Goal: Task Accomplishment & Management: Complete application form

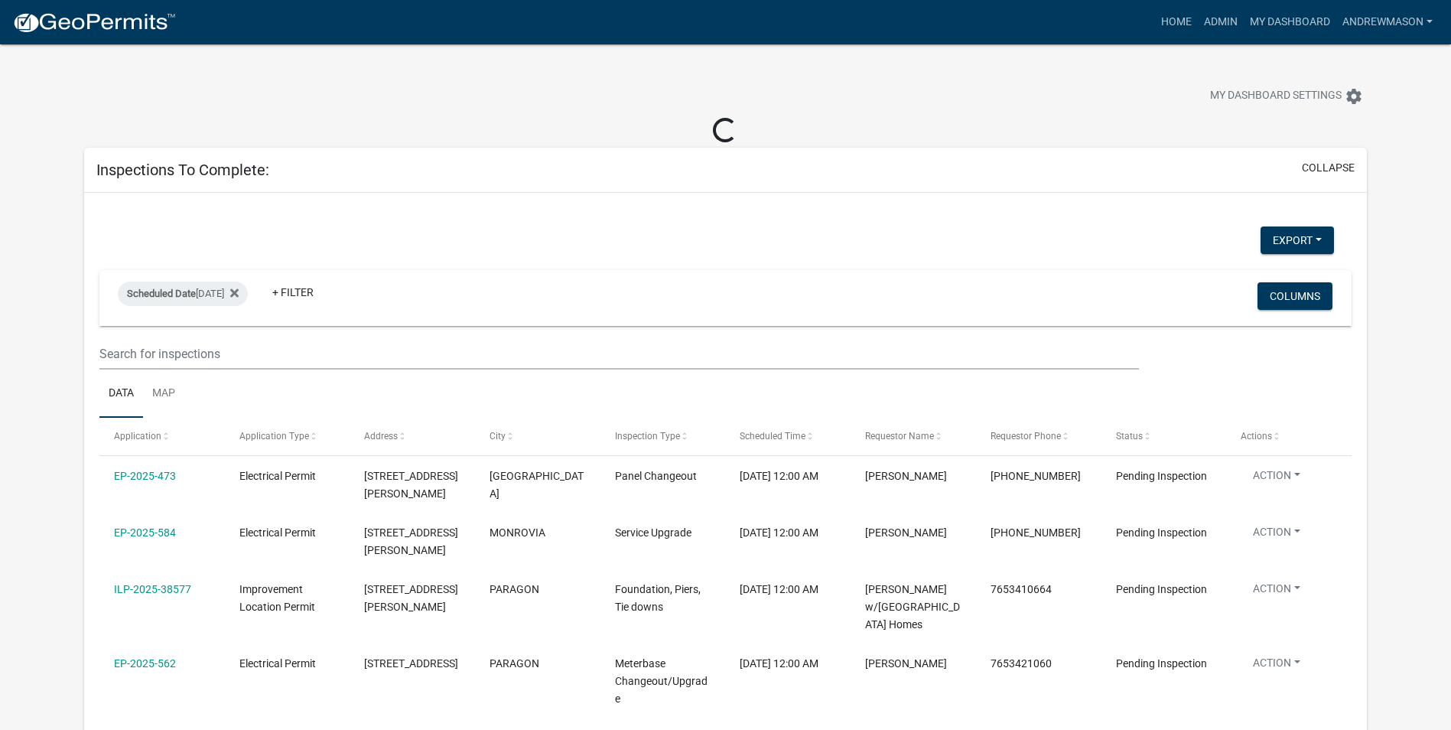
select select "3: 100"
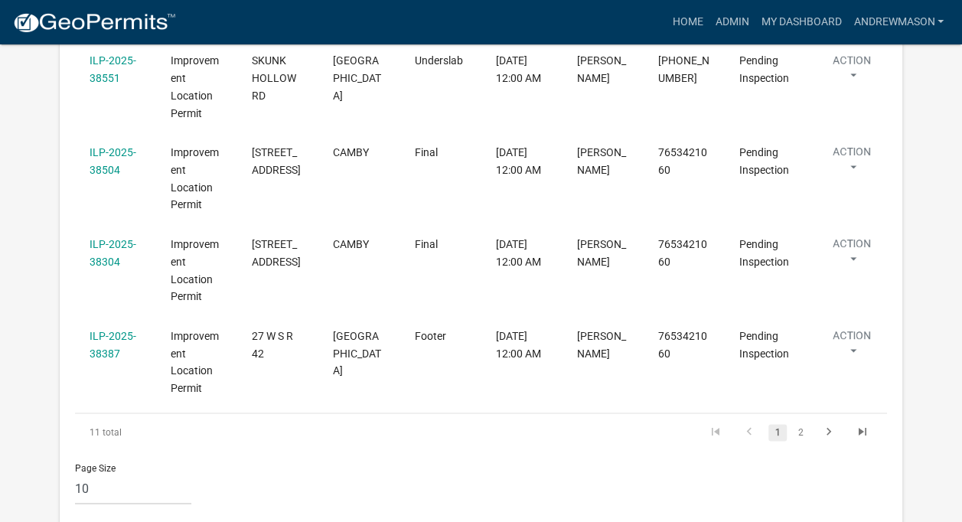
scroll to position [940, 0]
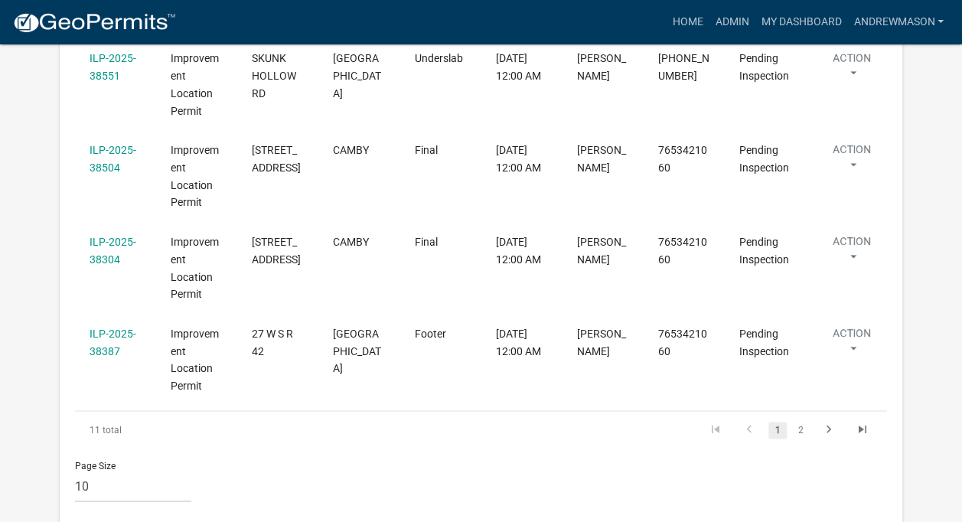
click at [799, 422] on link "2" at bounding box center [800, 430] width 18 height 17
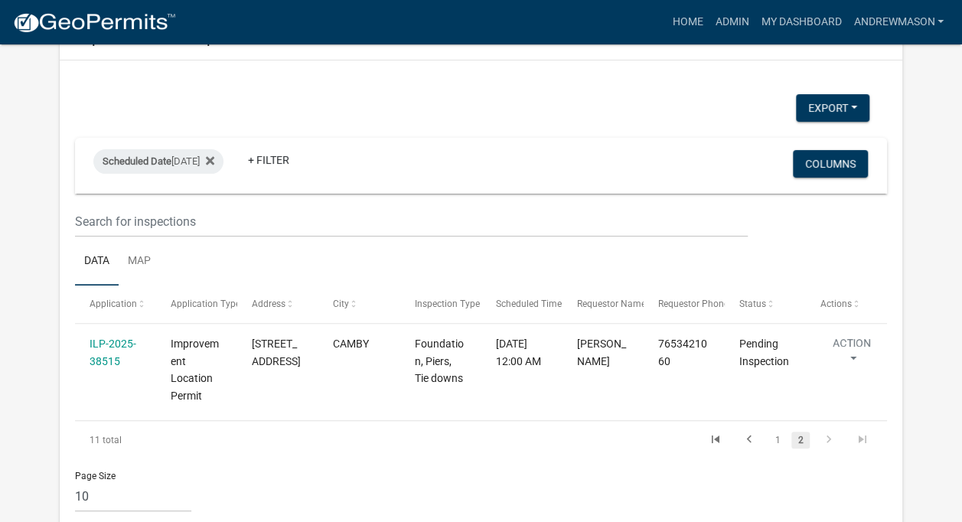
scroll to position [109, 0]
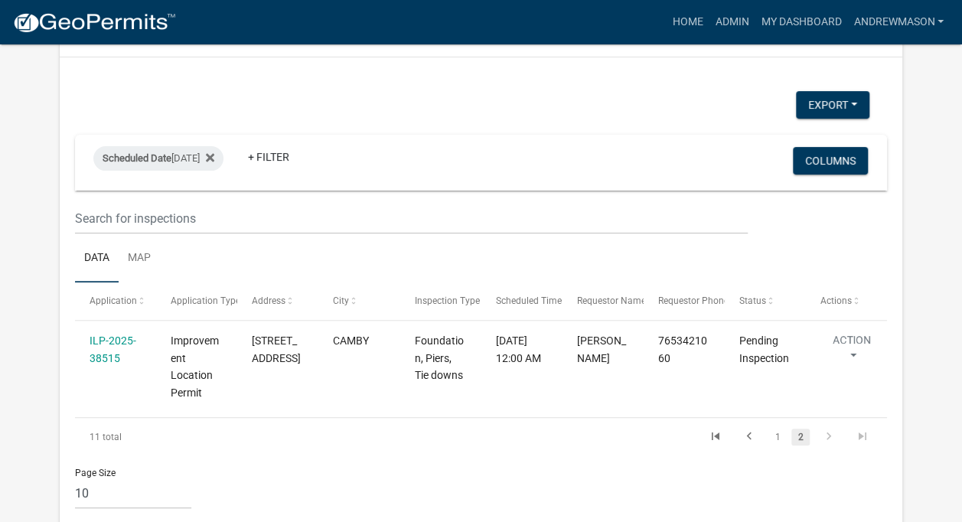
click at [749, 434] on icon "go to previous page" at bounding box center [749, 438] width 20 height 18
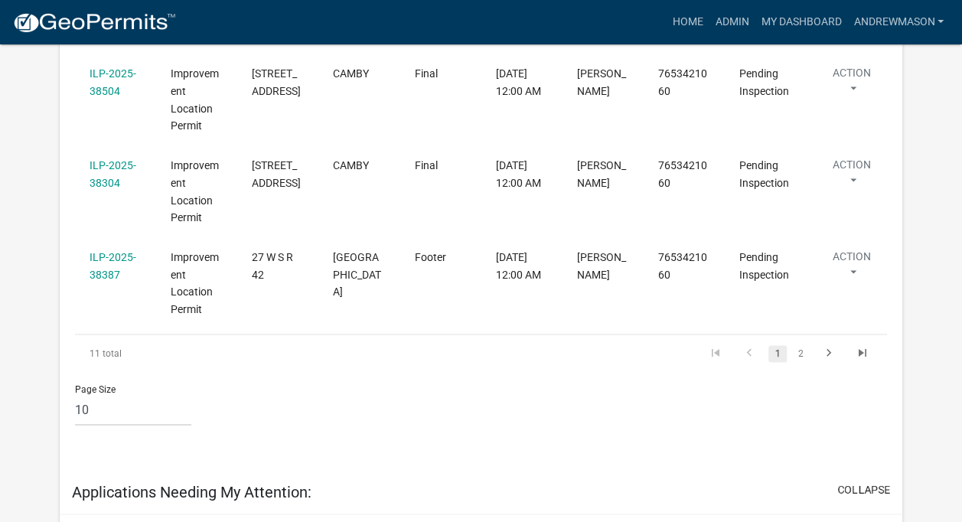
scroll to position [970, 0]
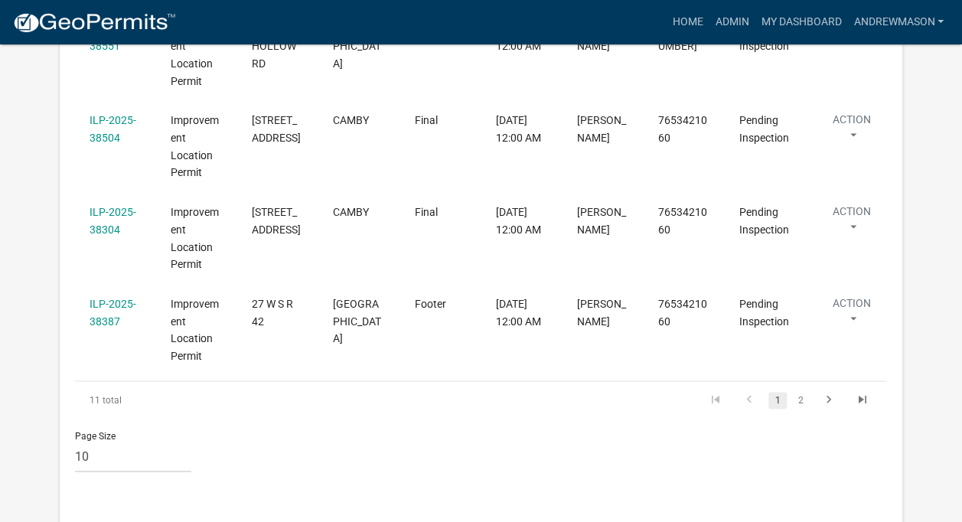
click at [799, 392] on link "2" at bounding box center [800, 400] width 18 height 17
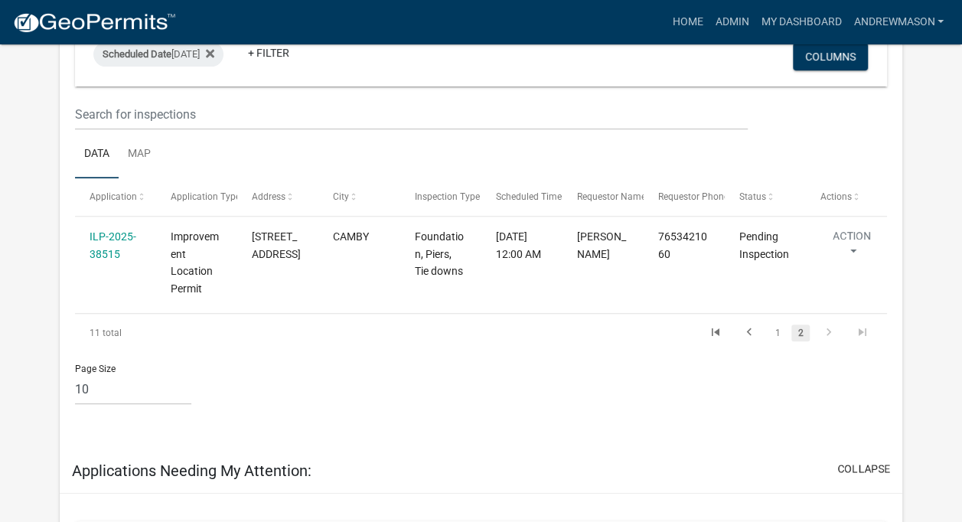
scroll to position [218, 0]
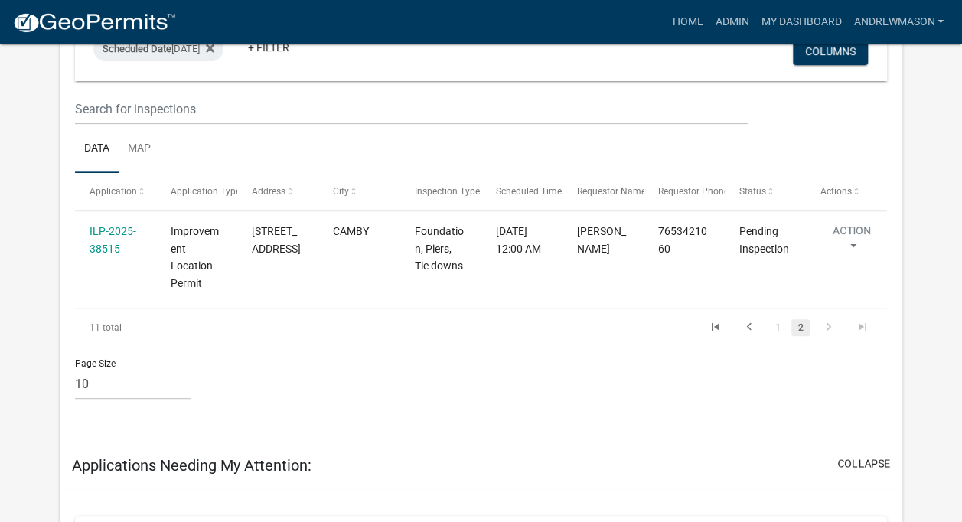
click at [776, 326] on link "1" at bounding box center [777, 327] width 18 height 17
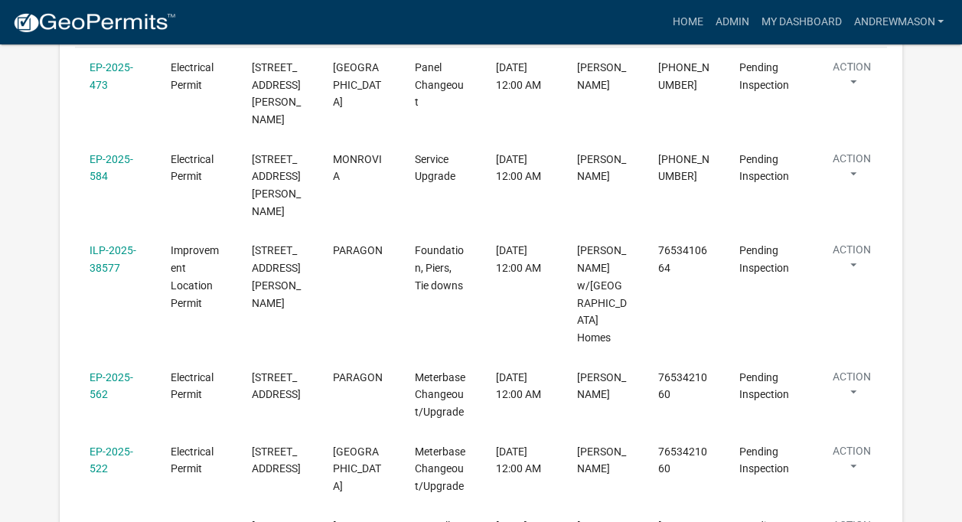
scroll to position [393, 0]
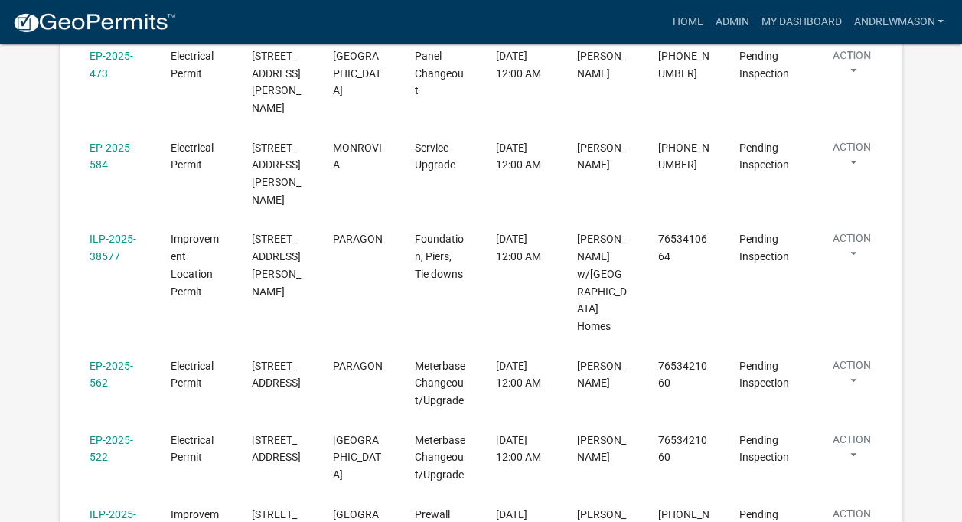
click at [110, 360] on link "EP-2025-562" at bounding box center [112, 375] width 44 height 30
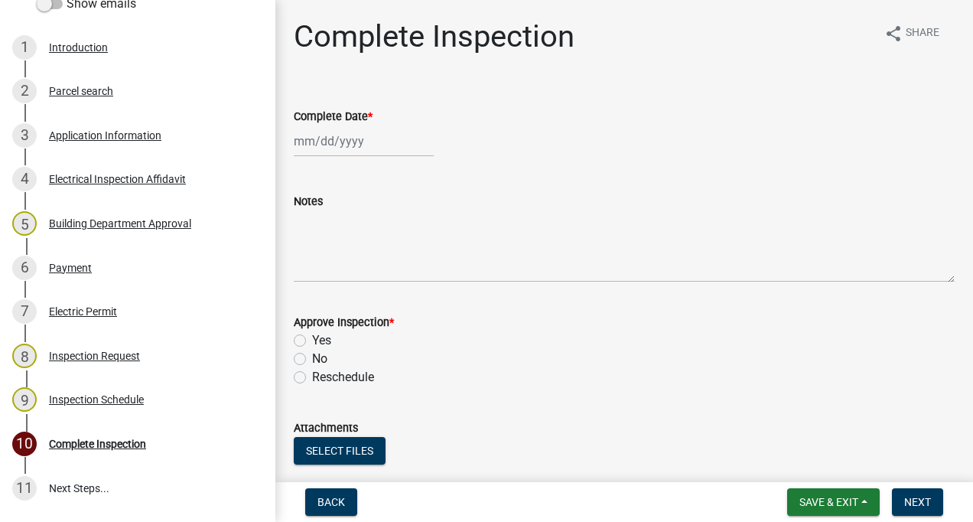
scroll to position [250, 0]
click at [109, 132] on div "Application Information" at bounding box center [105, 134] width 112 height 11
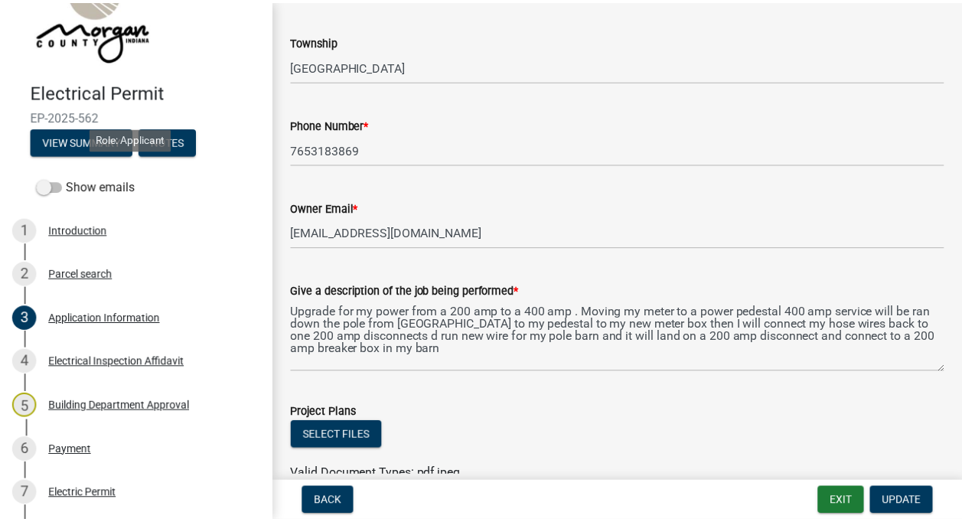
scroll to position [0, 0]
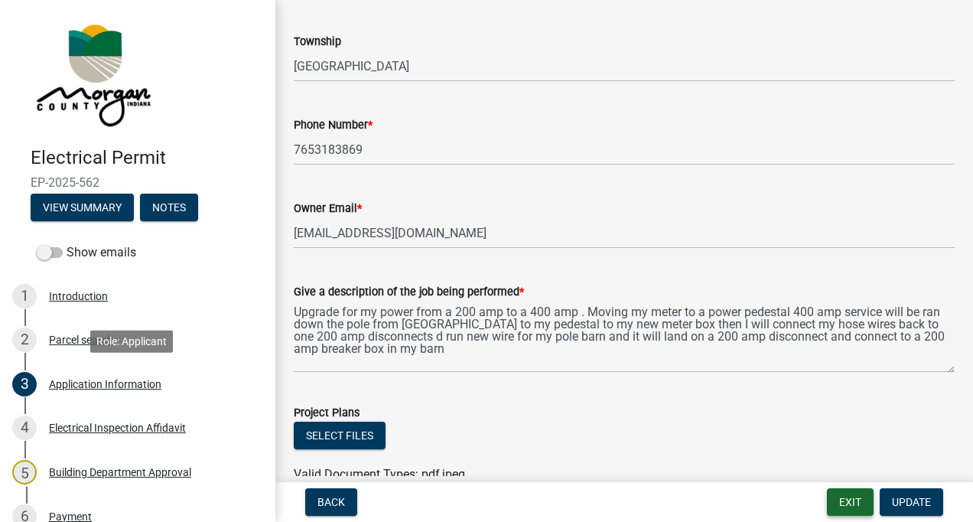
click at [838, 497] on button "Exit" at bounding box center [850, 502] width 47 height 28
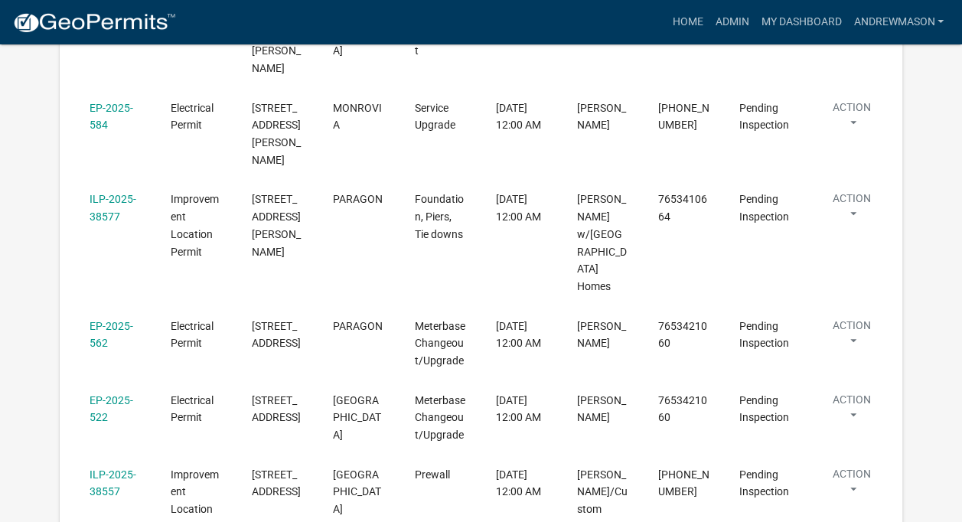
scroll to position [513, 0]
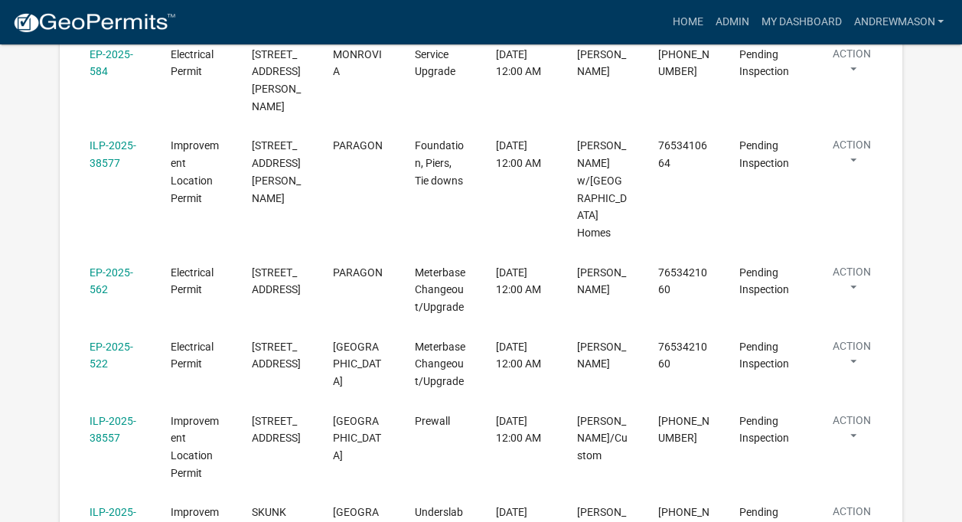
click at [106, 340] on link "EP-2025-522" at bounding box center [112, 355] width 44 height 30
select select "3: 100"
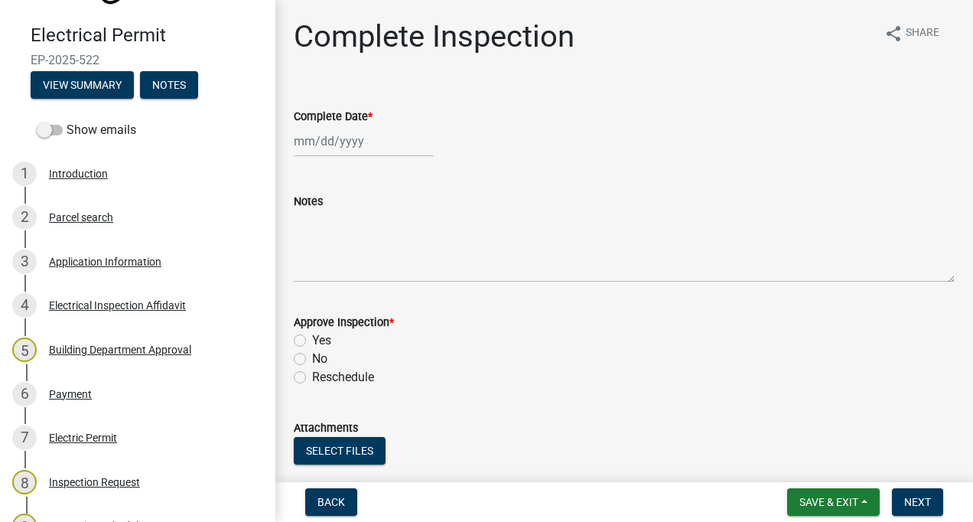
scroll to position [127, 0]
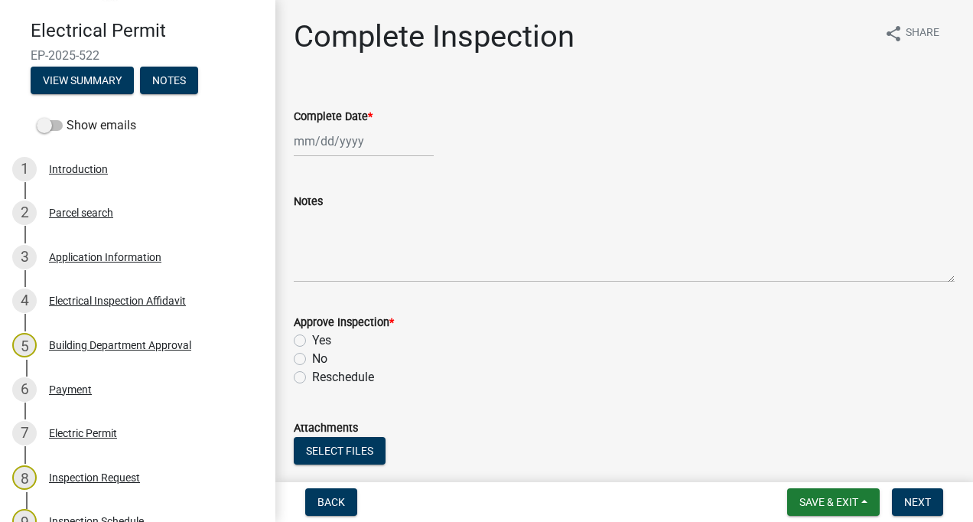
click at [136, 256] on div "Application Information" at bounding box center [105, 257] width 112 height 11
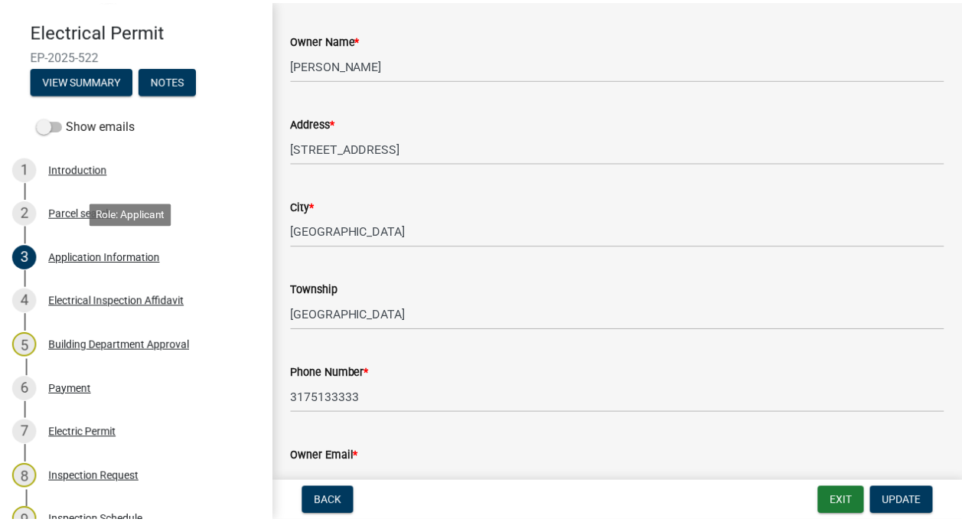
scroll to position [115, 0]
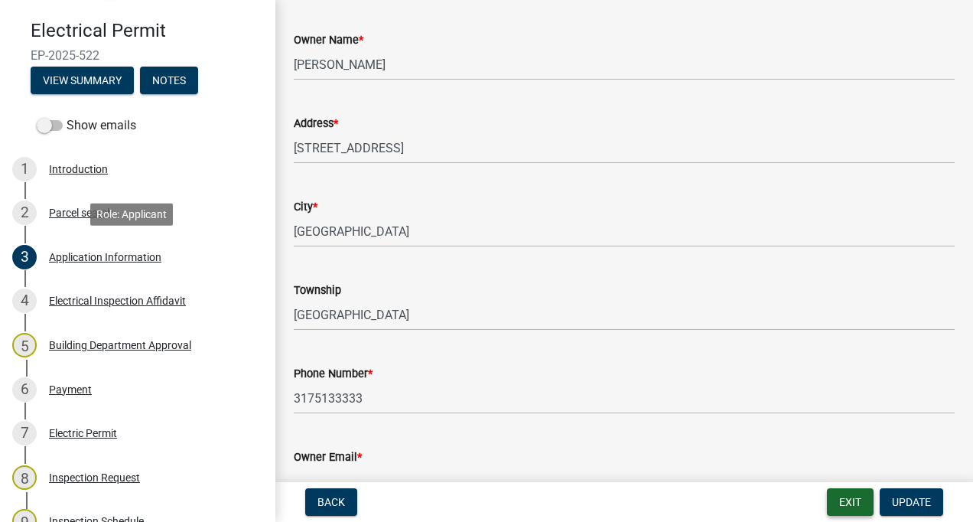
click at [842, 499] on button "Exit" at bounding box center [850, 502] width 47 height 28
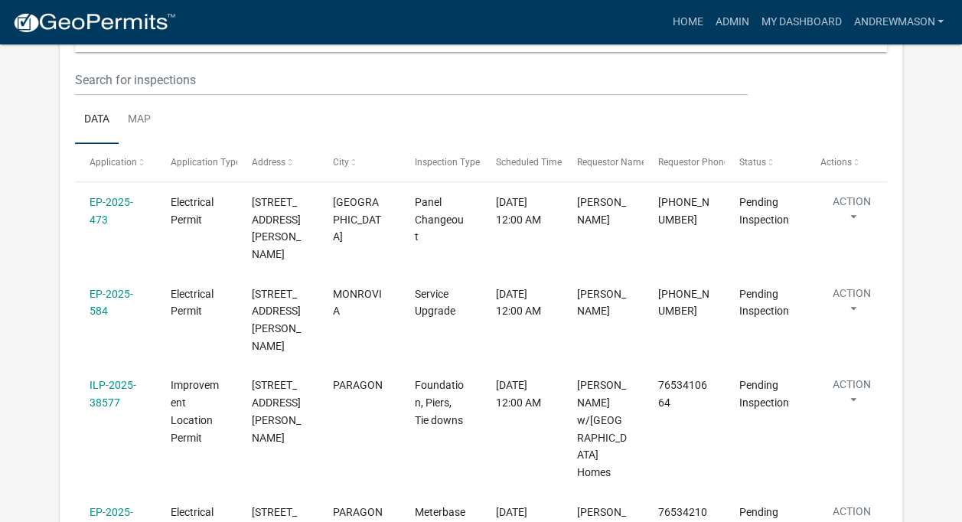
scroll to position [276, 0]
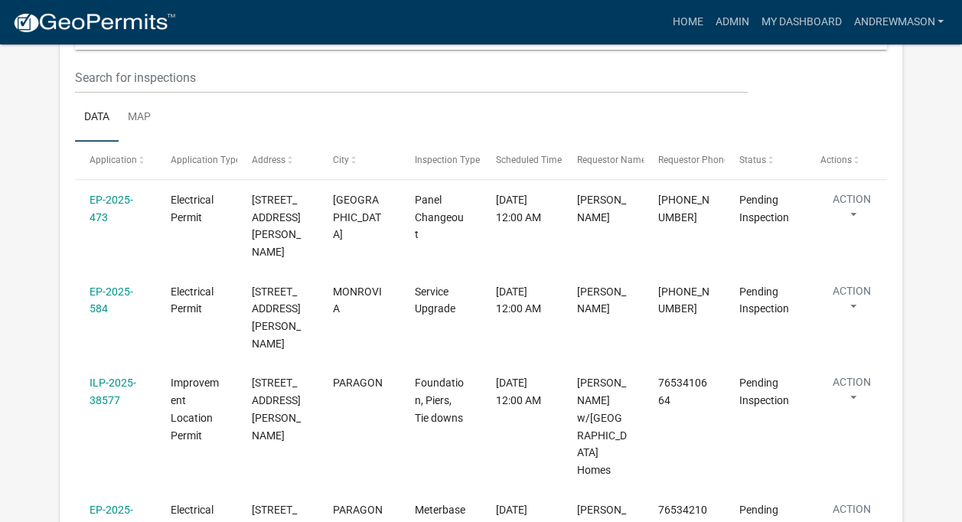
click at [107, 285] on link "EP-2025-584" at bounding box center [112, 300] width 44 height 30
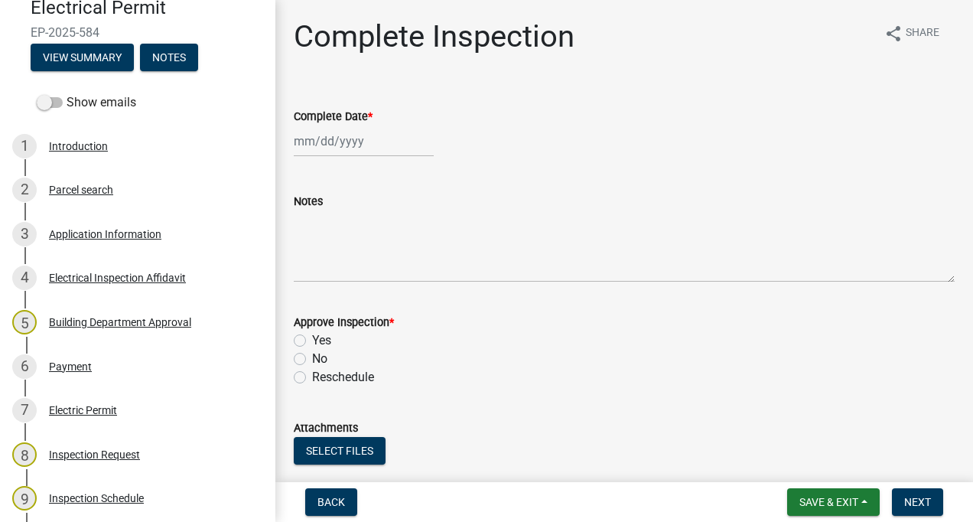
scroll to position [156, 0]
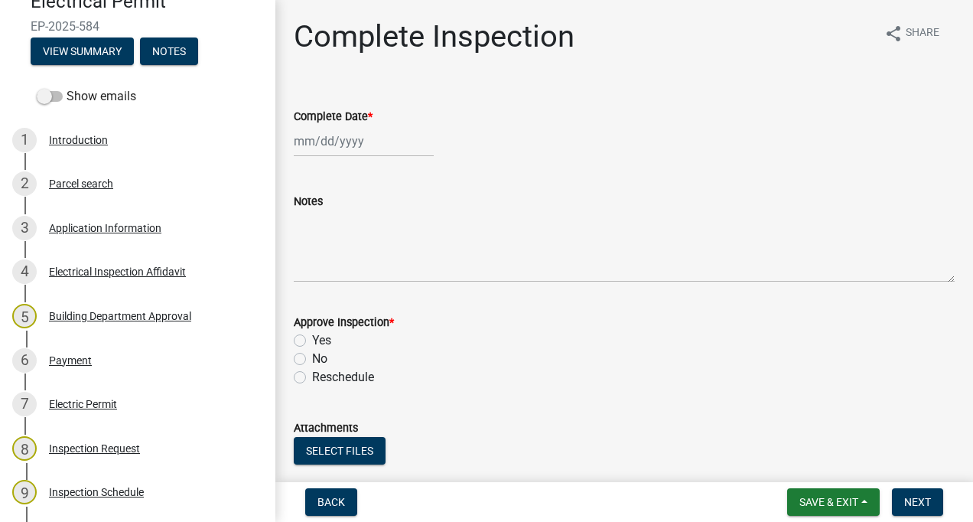
click at [121, 226] on div "Application Information" at bounding box center [105, 228] width 112 height 11
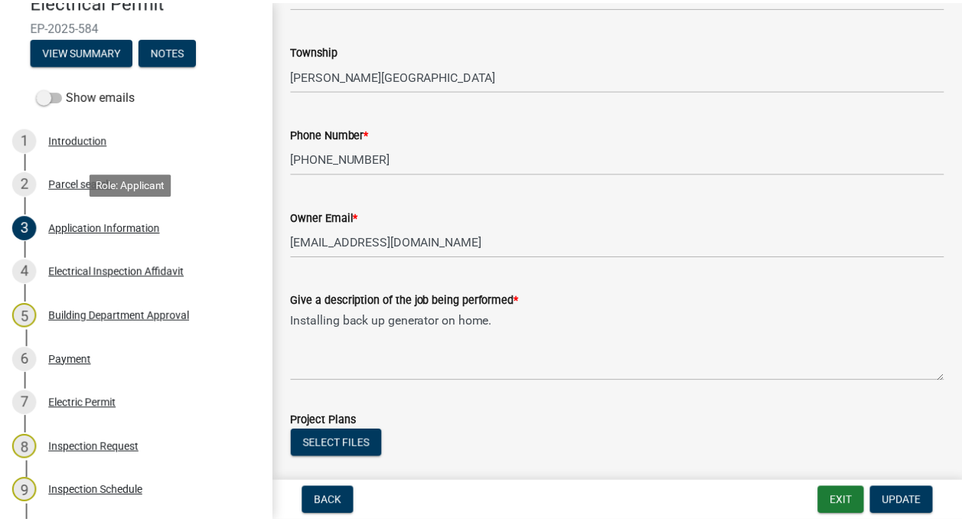
scroll to position [356, 0]
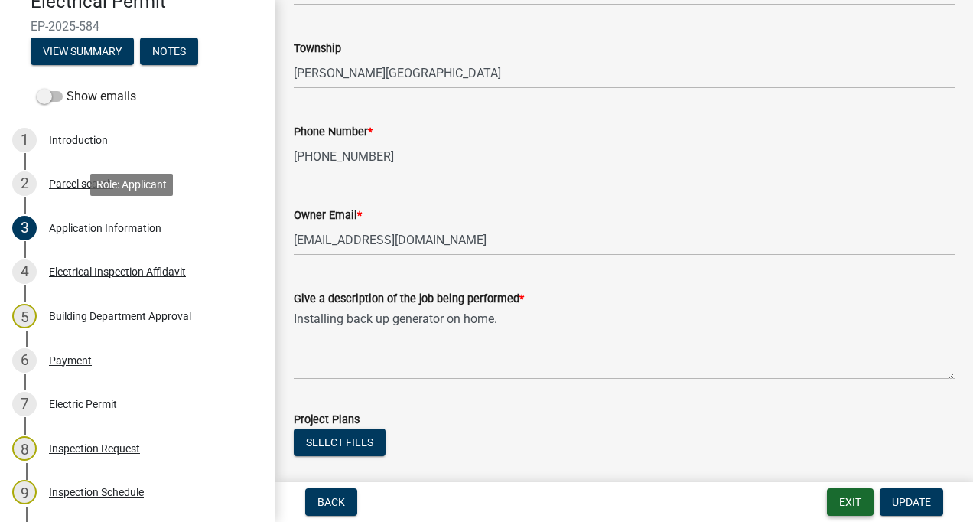
click at [846, 500] on button "Exit" at bounding box center [850, 502] width 47 height 28
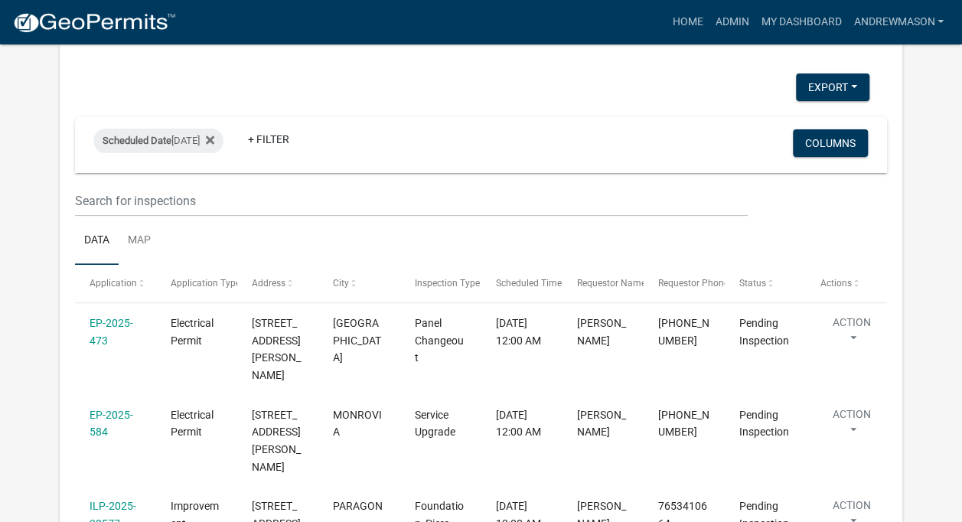
scroll to position [177, 0]
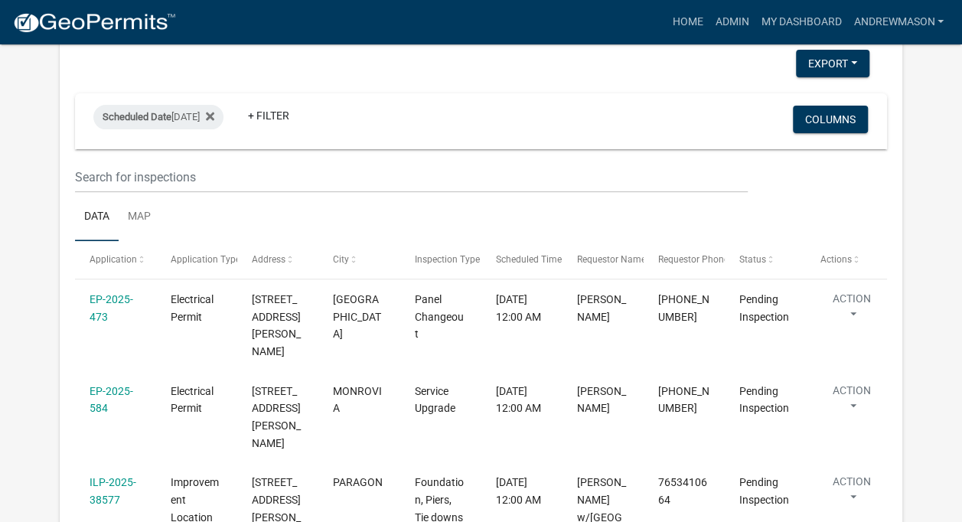
click at [105, 315] on link "EP-2025-473" at bounding box center [112, 308] width 44 height 30
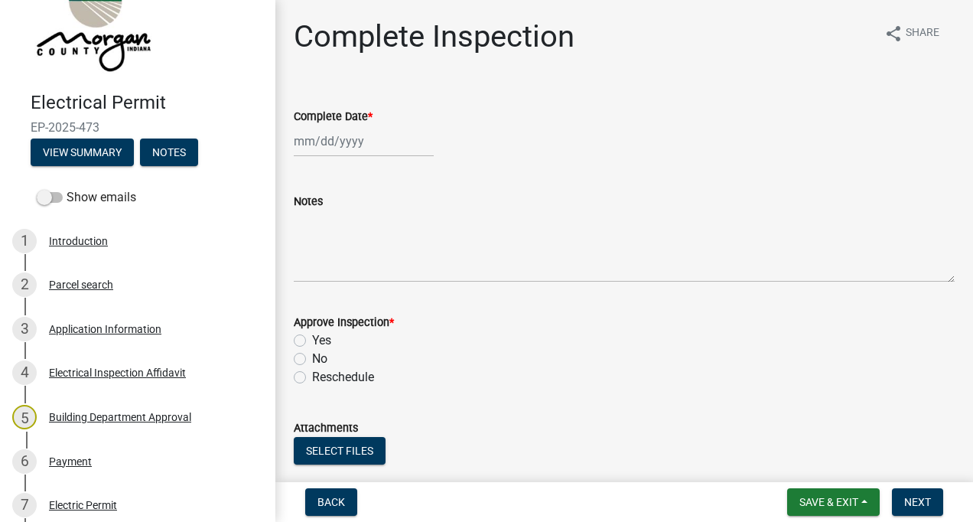
scroll to position [90, 0]
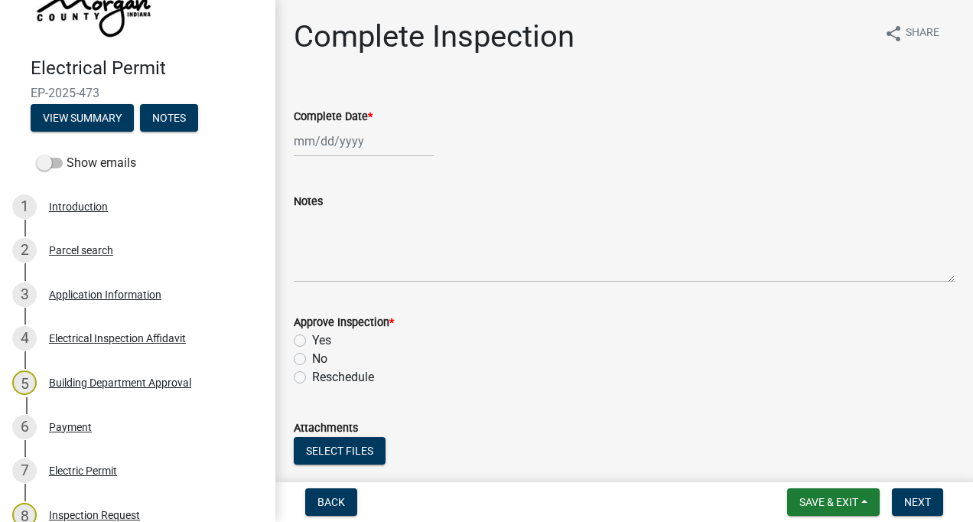
click at [127, 303] on div "3 Application Information" at bounding box center [131, 294] width 239 height 24
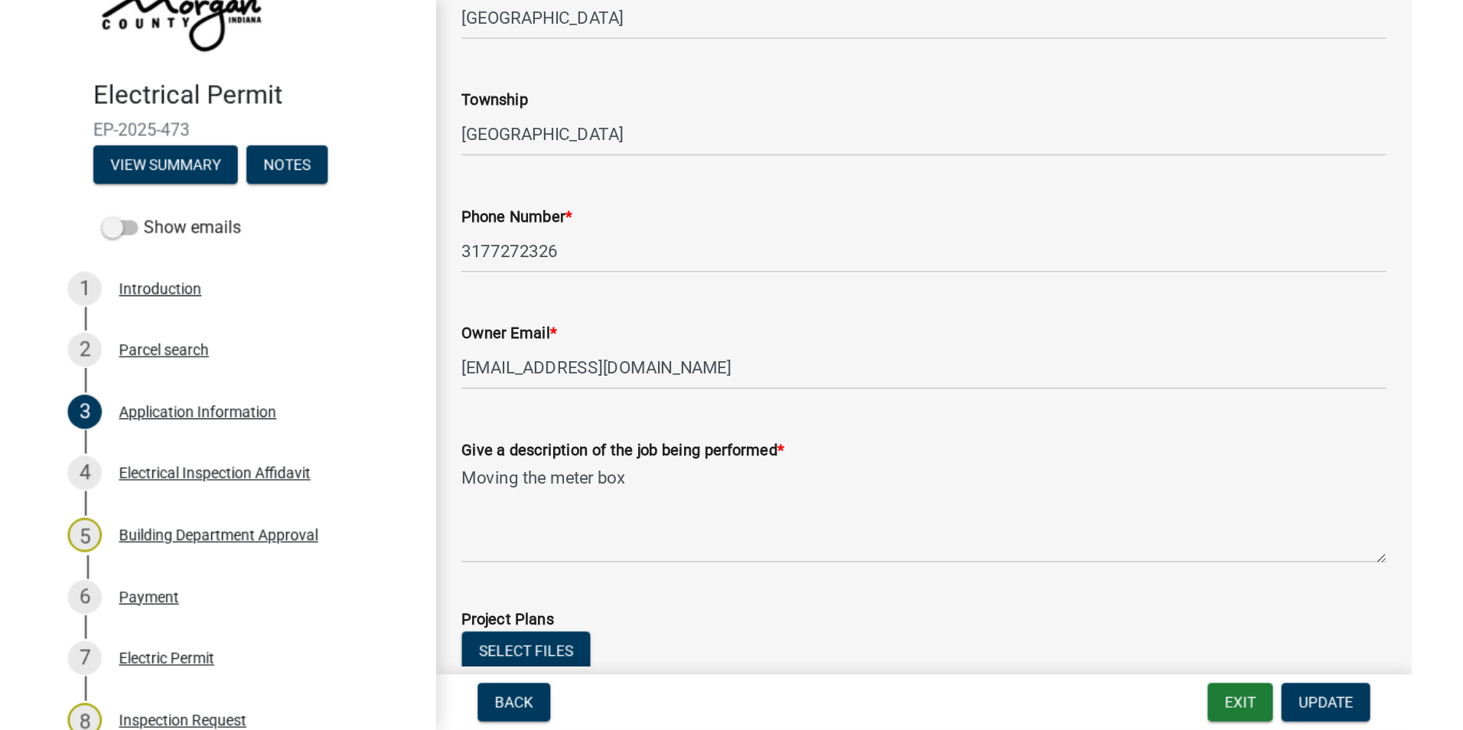
scroll to position [334, 0]
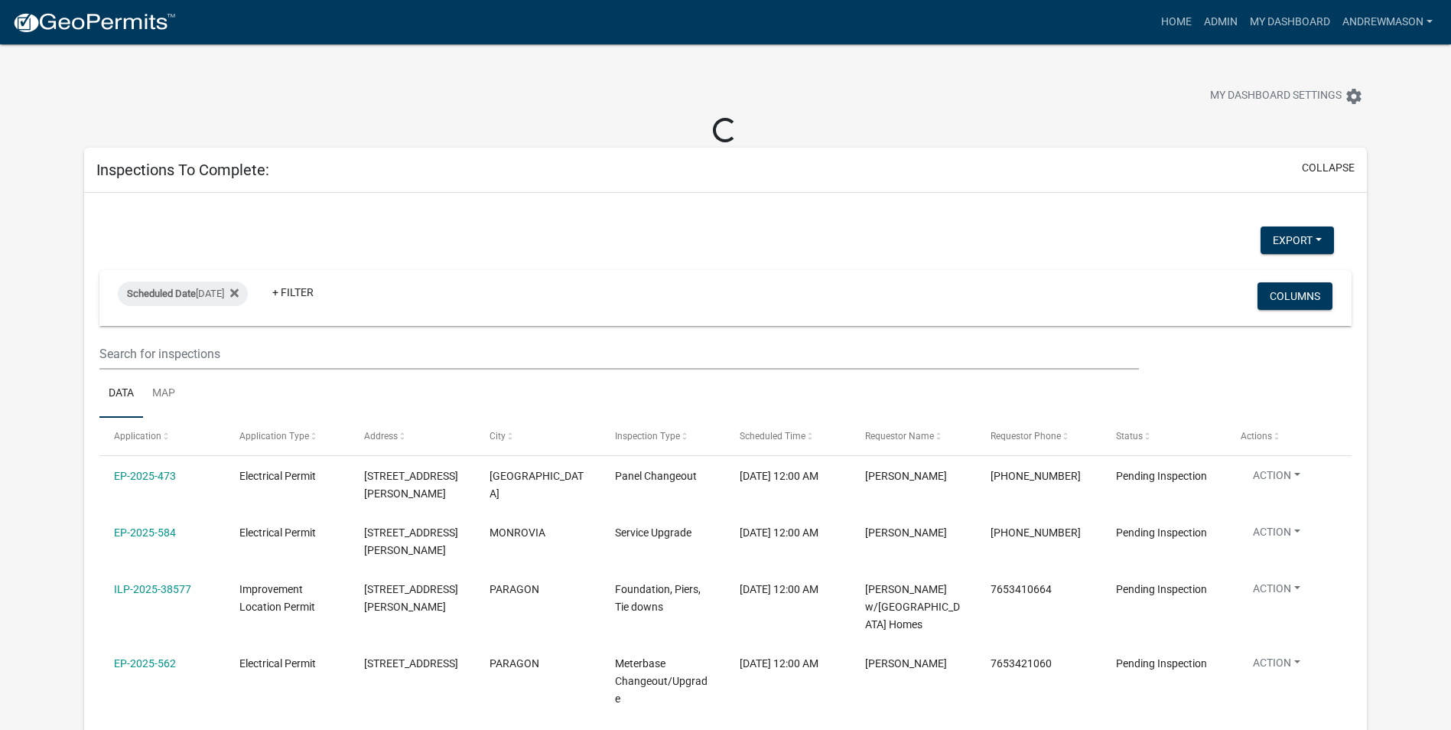
select select "3: 100"
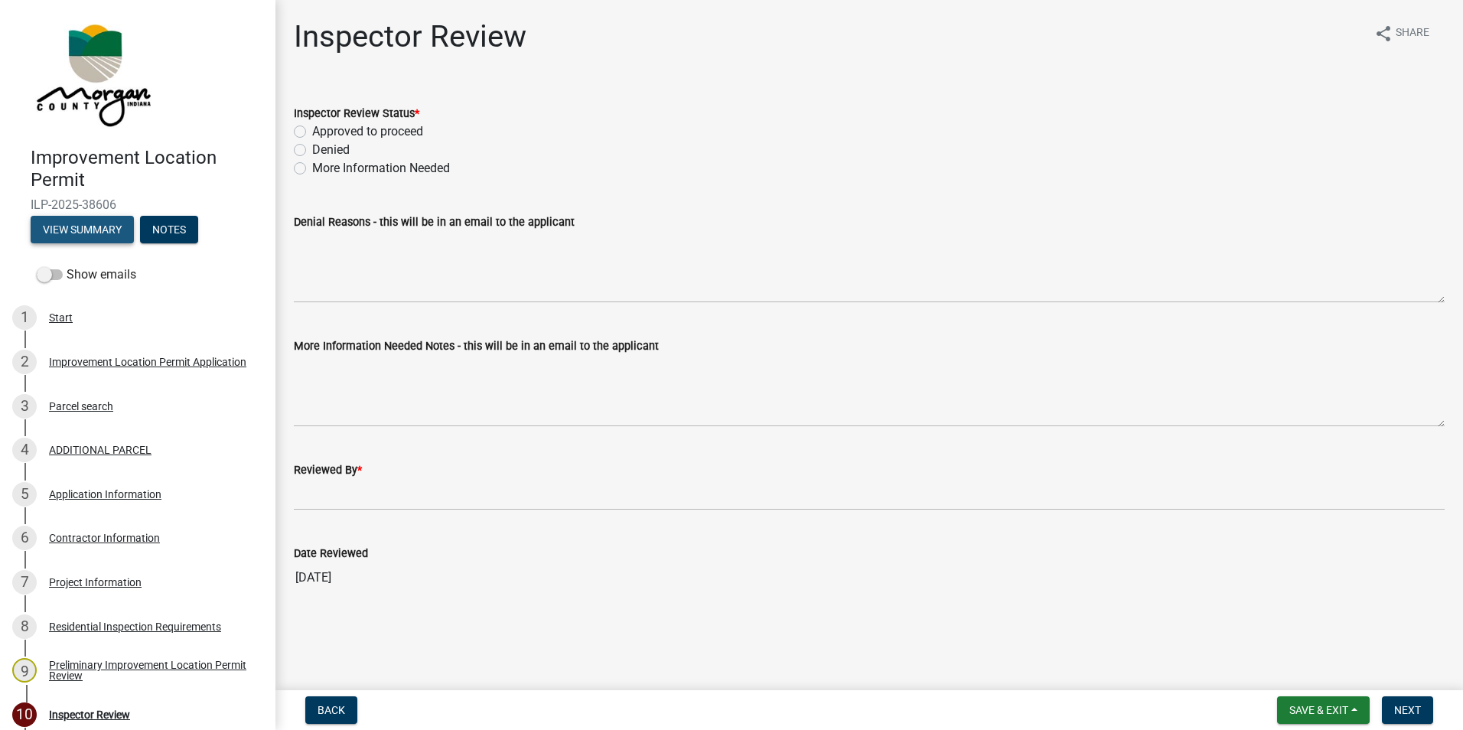
click at [90, 232] on button "View Summary" at bounding box center [82, 230] width 103 height 28
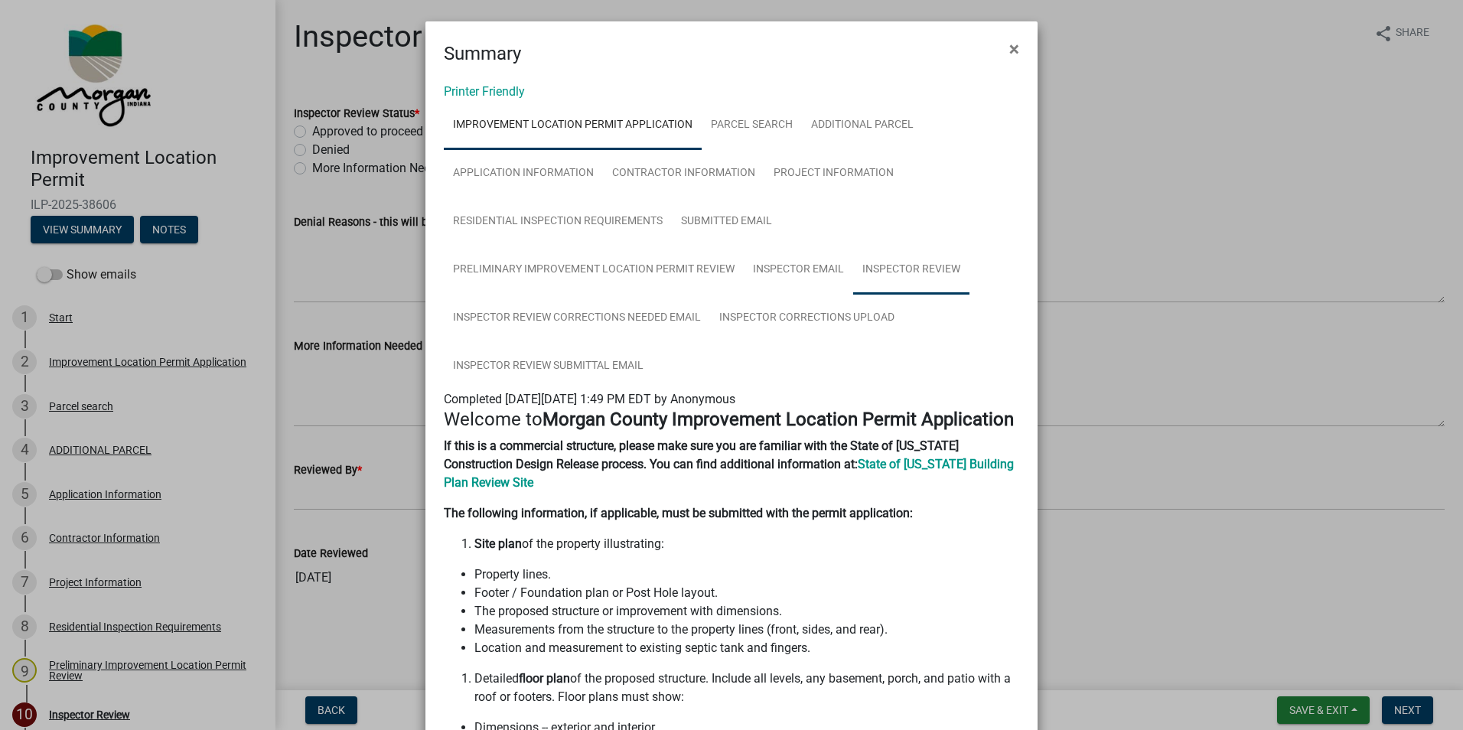
click at [913, 270] on link "Inspector Review" at bounding box center [911, 270] width 116 height 49
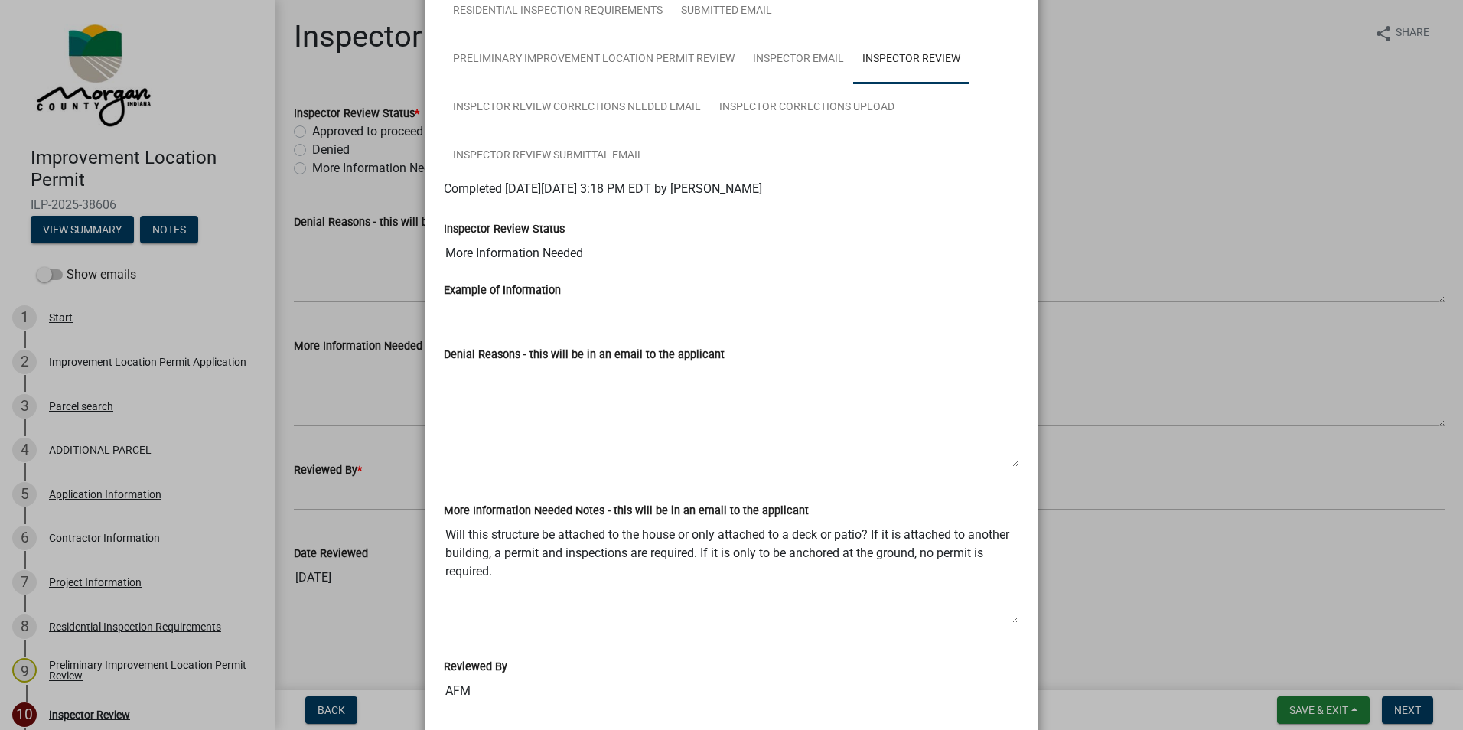
scroll to position [90, 0]
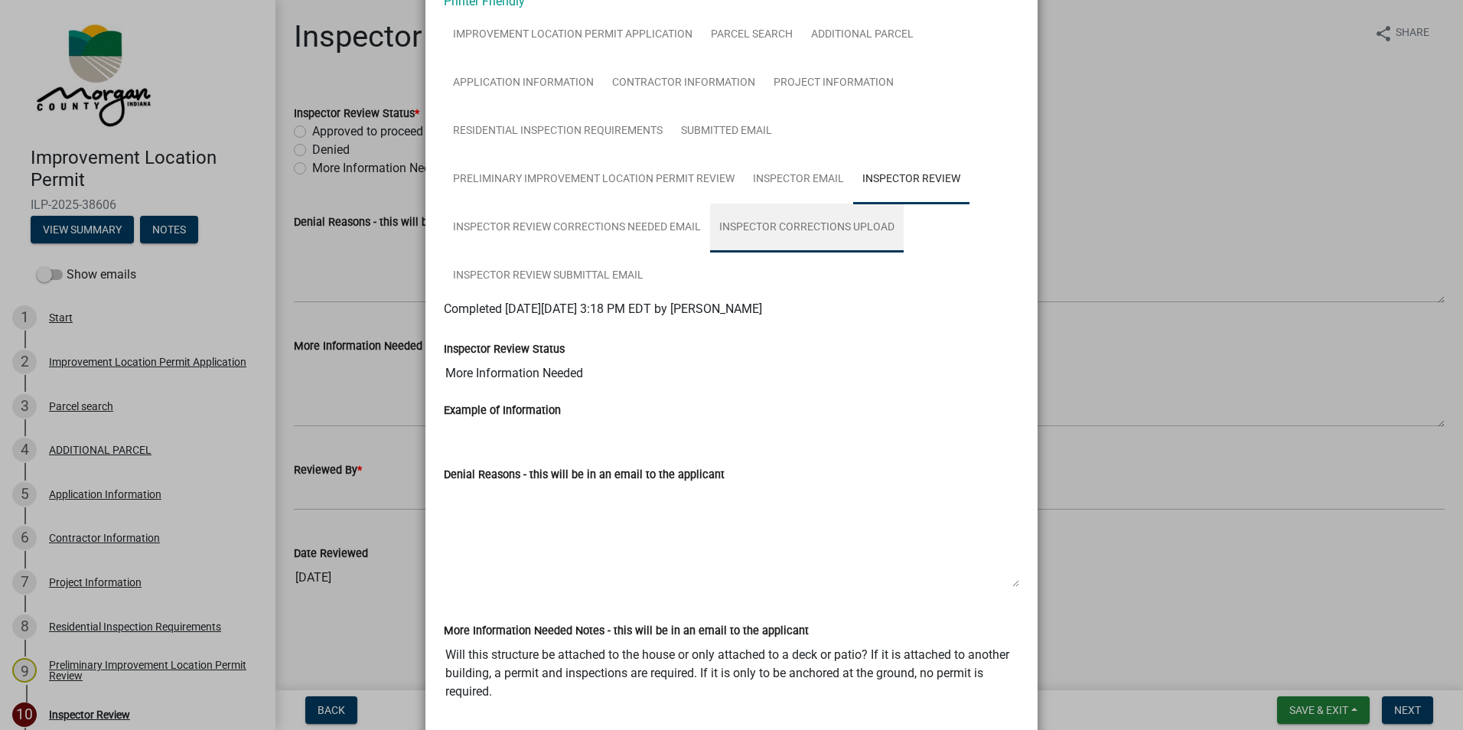
click at [796, 226] on link "Inspector Corrections Upload" at bounding box center [807, 227] width 194 height 49
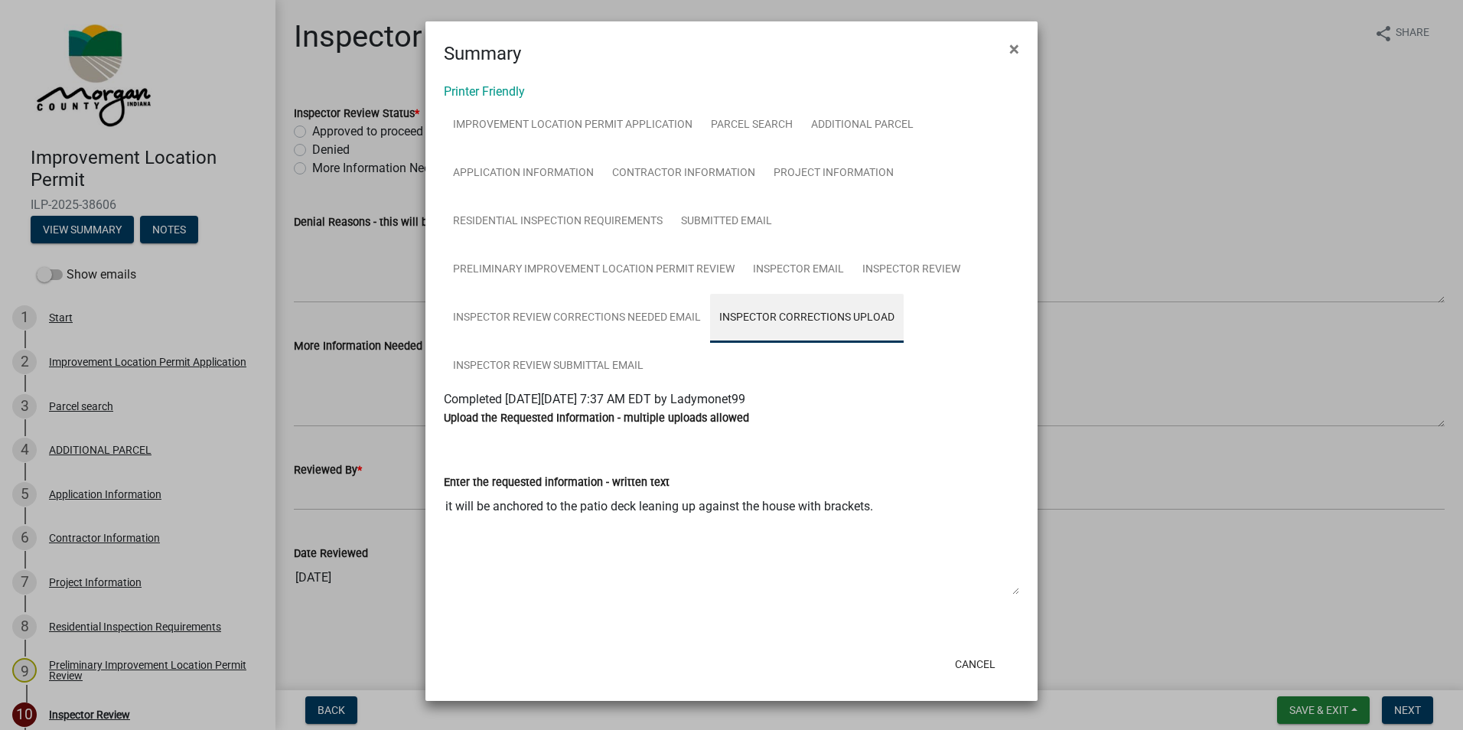
scroll to position [0, 0]
click at [1014, 47] on span "×" at bounding box center [1014, 48] width 10 height 21
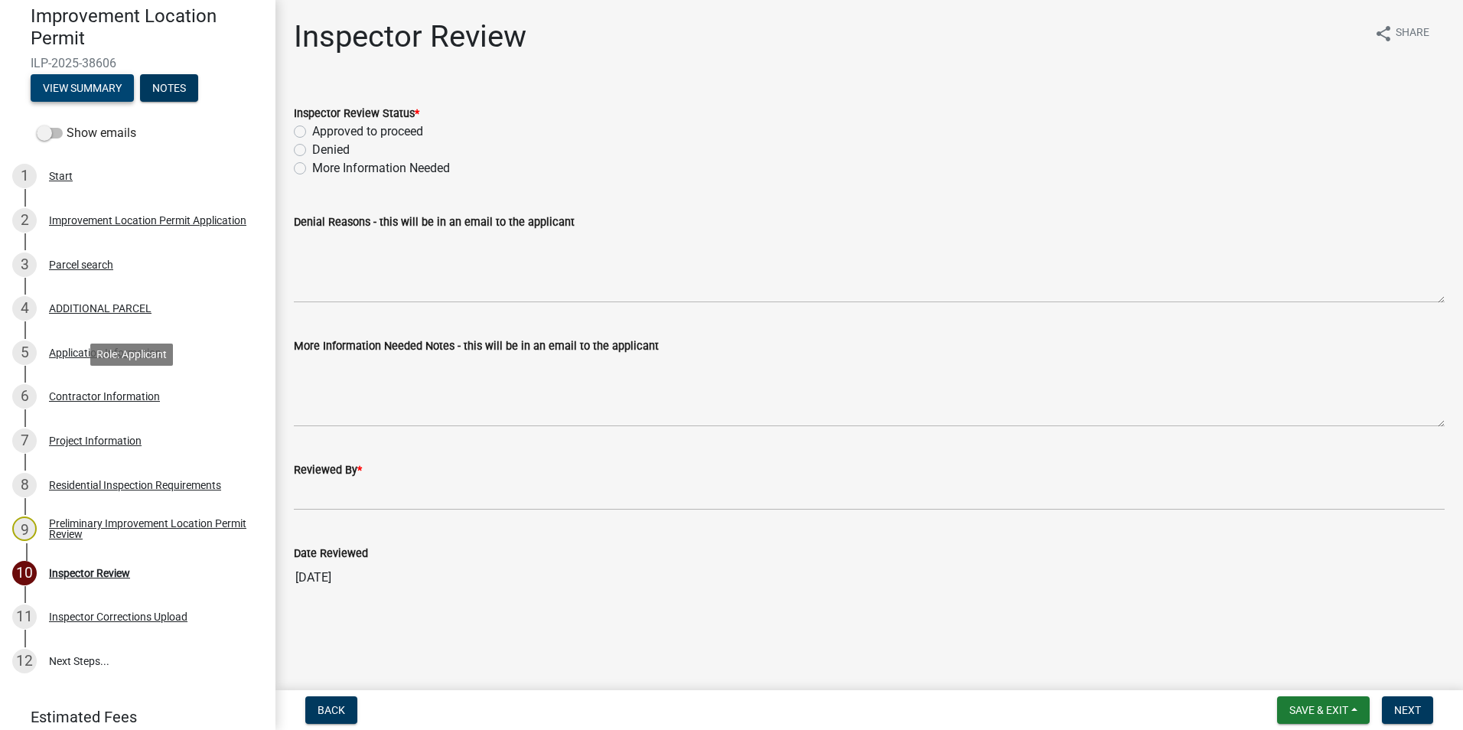
scroll to position [153, 0]
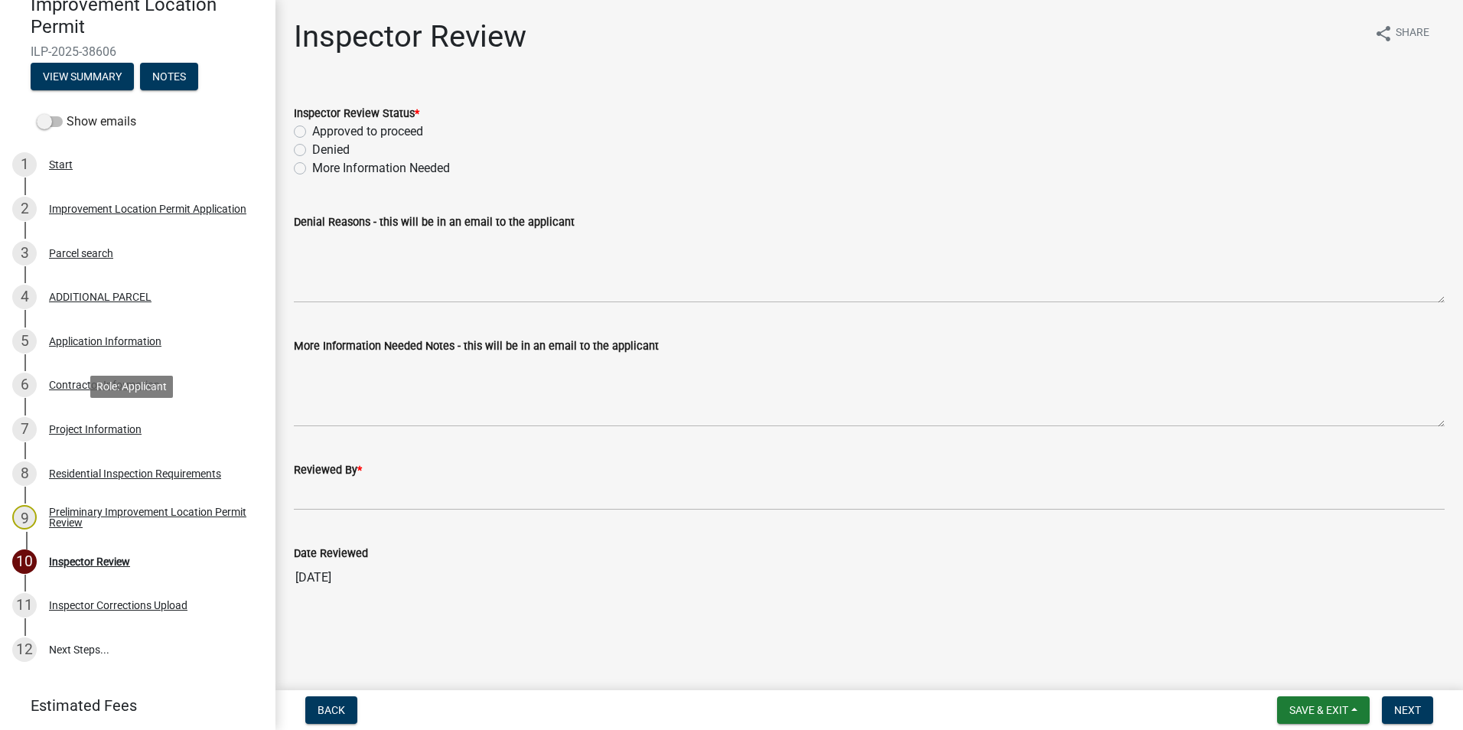
click at [100, 428] on div "Project Information" at bounding box center [95, 429] width 93 height 11
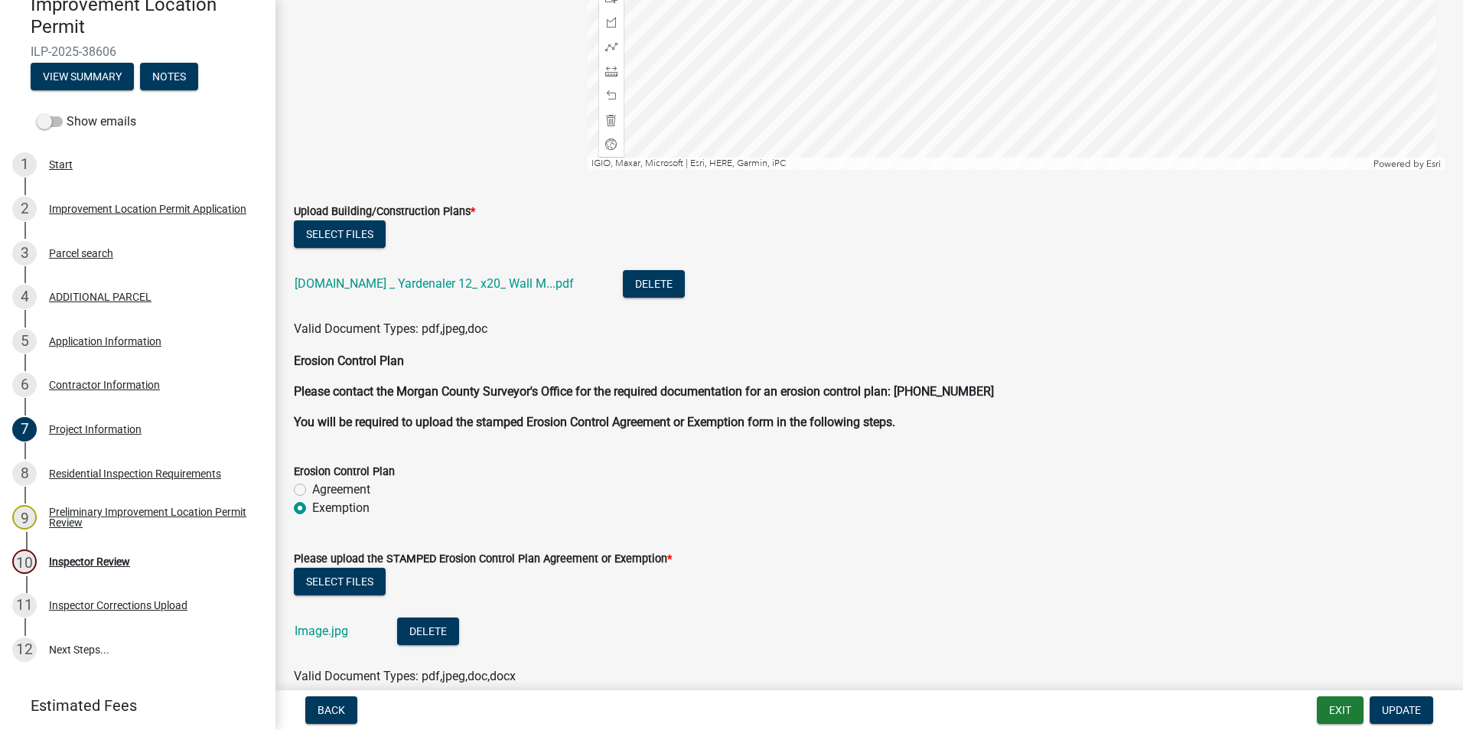
scroll to position [2907, 0]
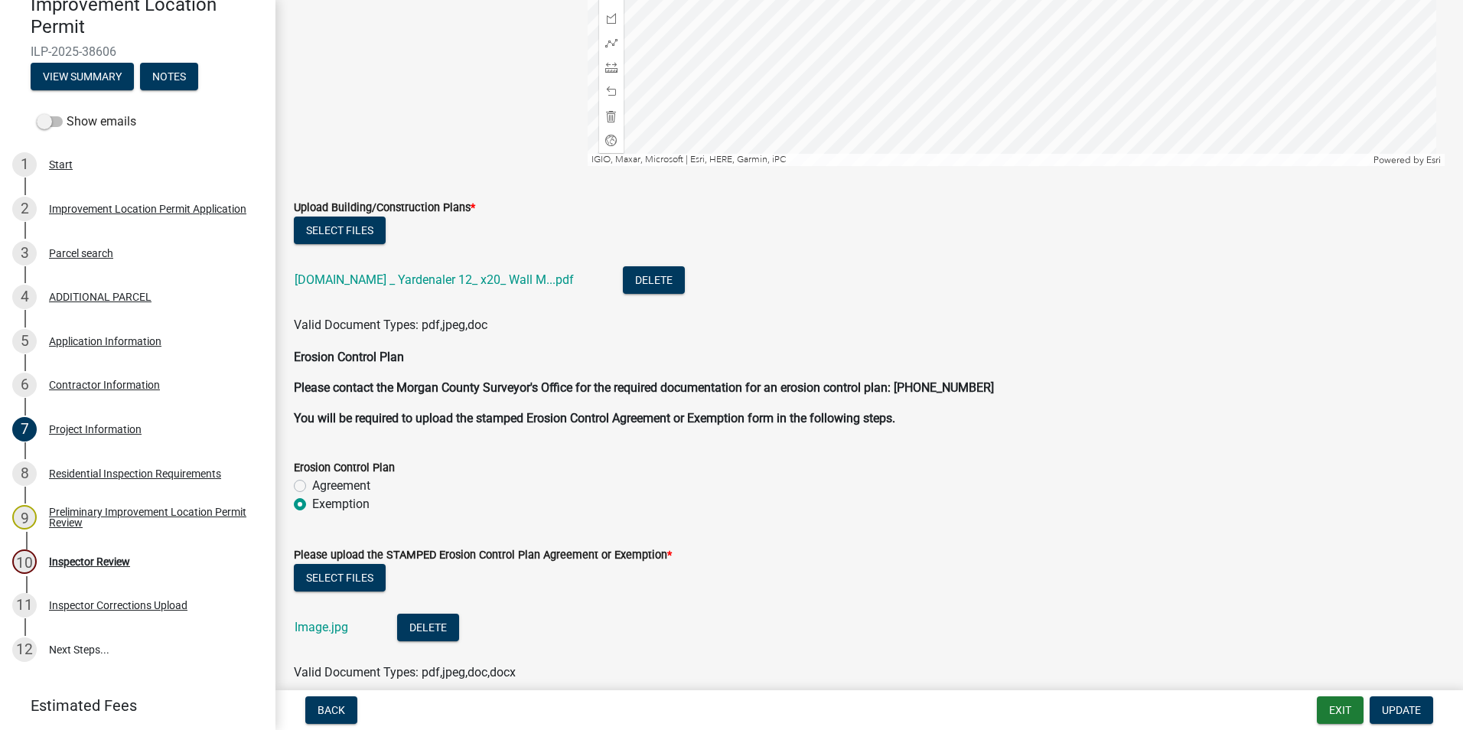
click at [468, 281] on link "[DOMAIN_NAME] _ Yardenaler 12_ x20_ Wall M...pdf" at bounding box center [434, 279] width 279 height 15
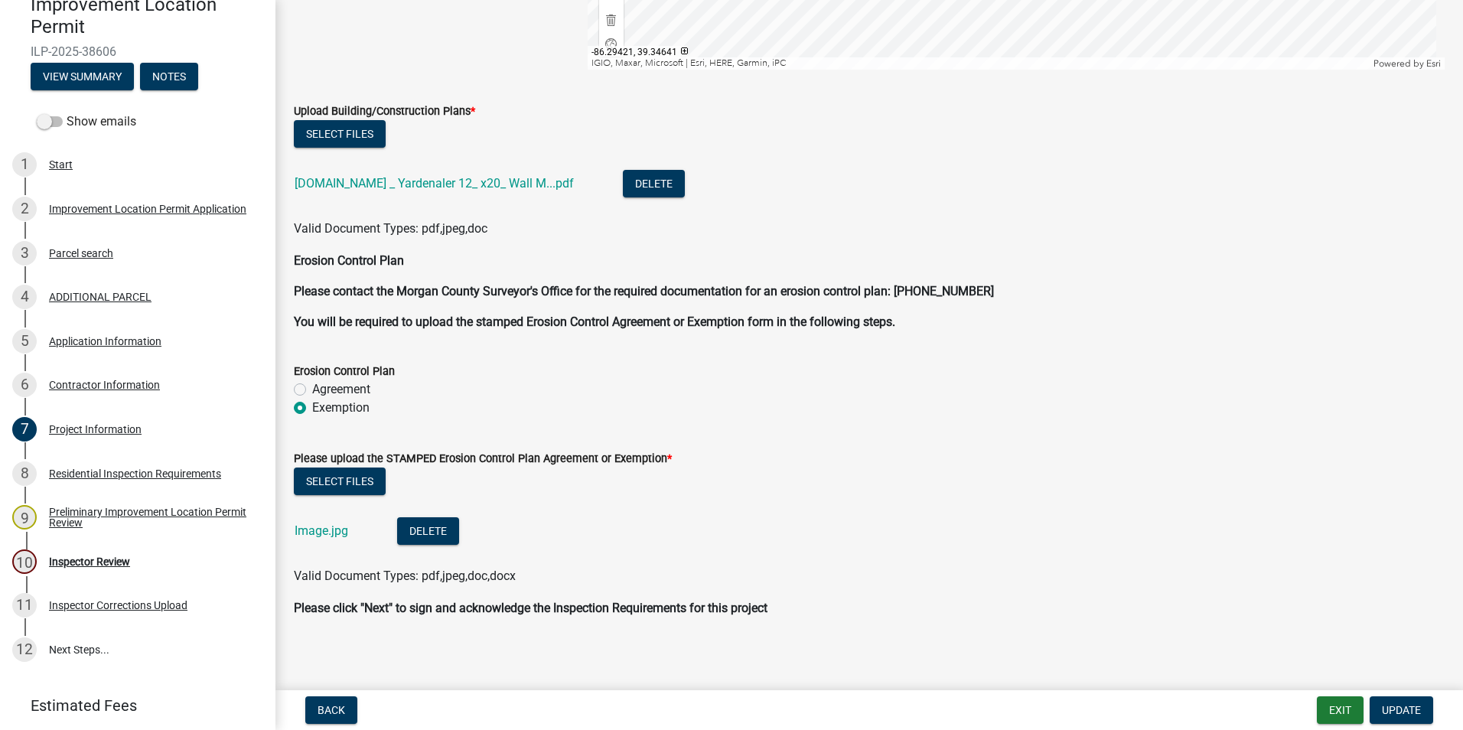
scroll to position [3009, 0]
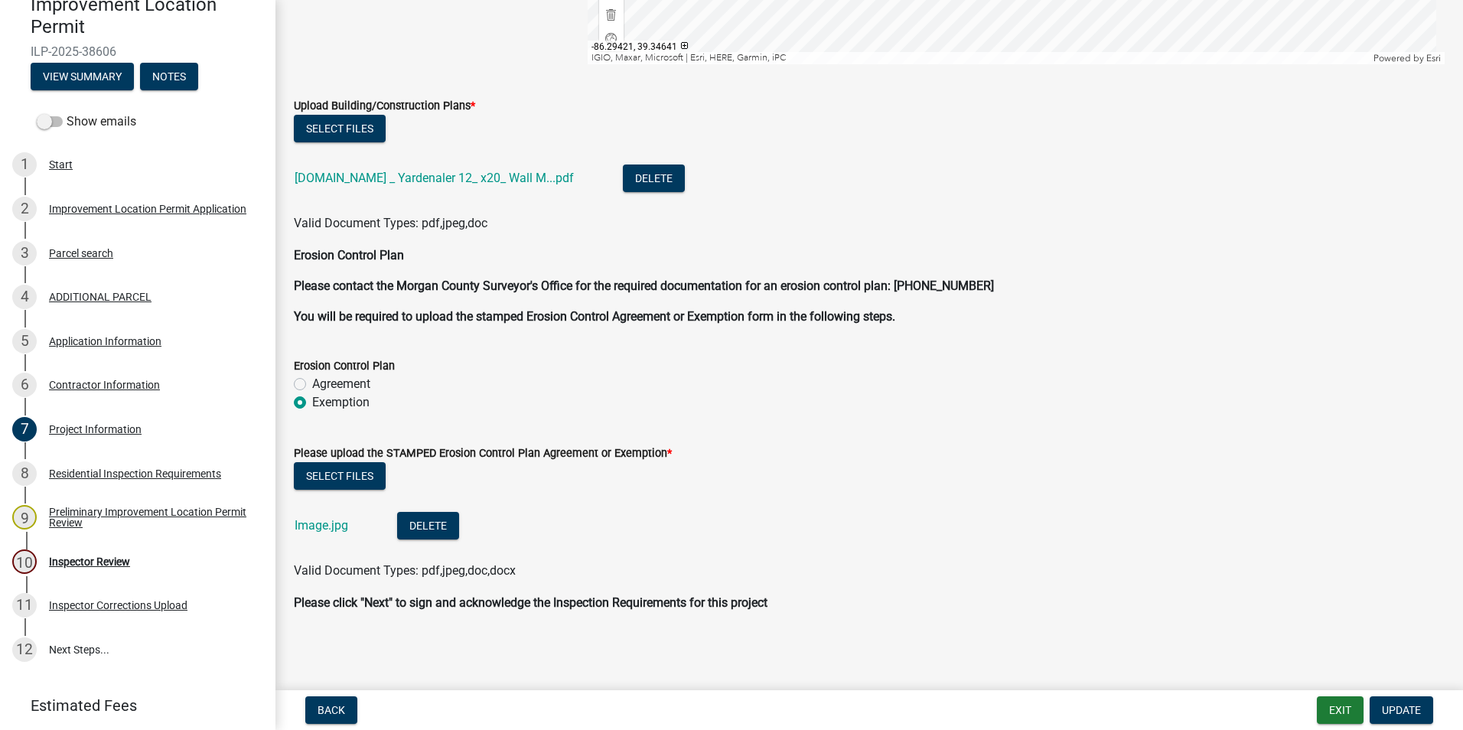
click at [335, 525] on link "Image.jpg" at bounding box center [322, 525] width 54 height 15
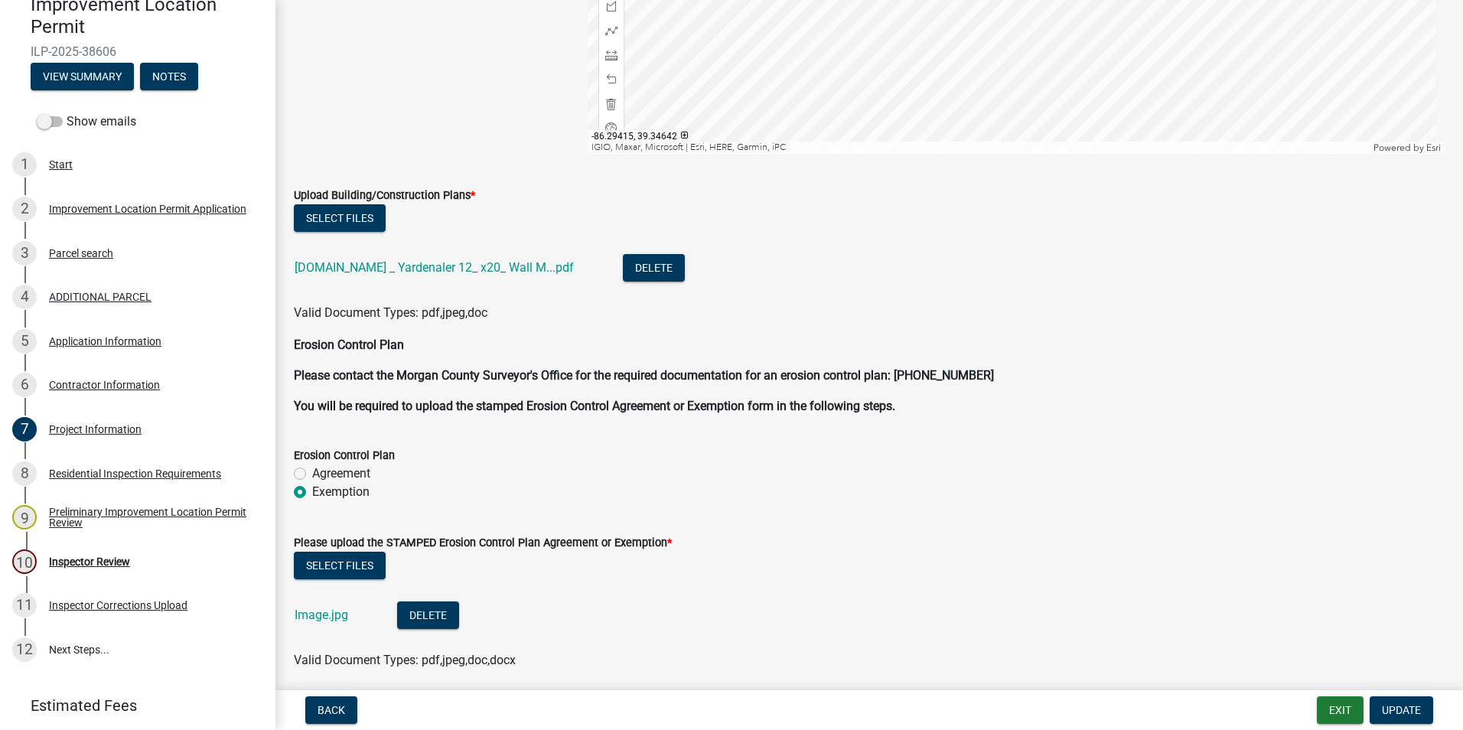
scroll to position [2550, 0]
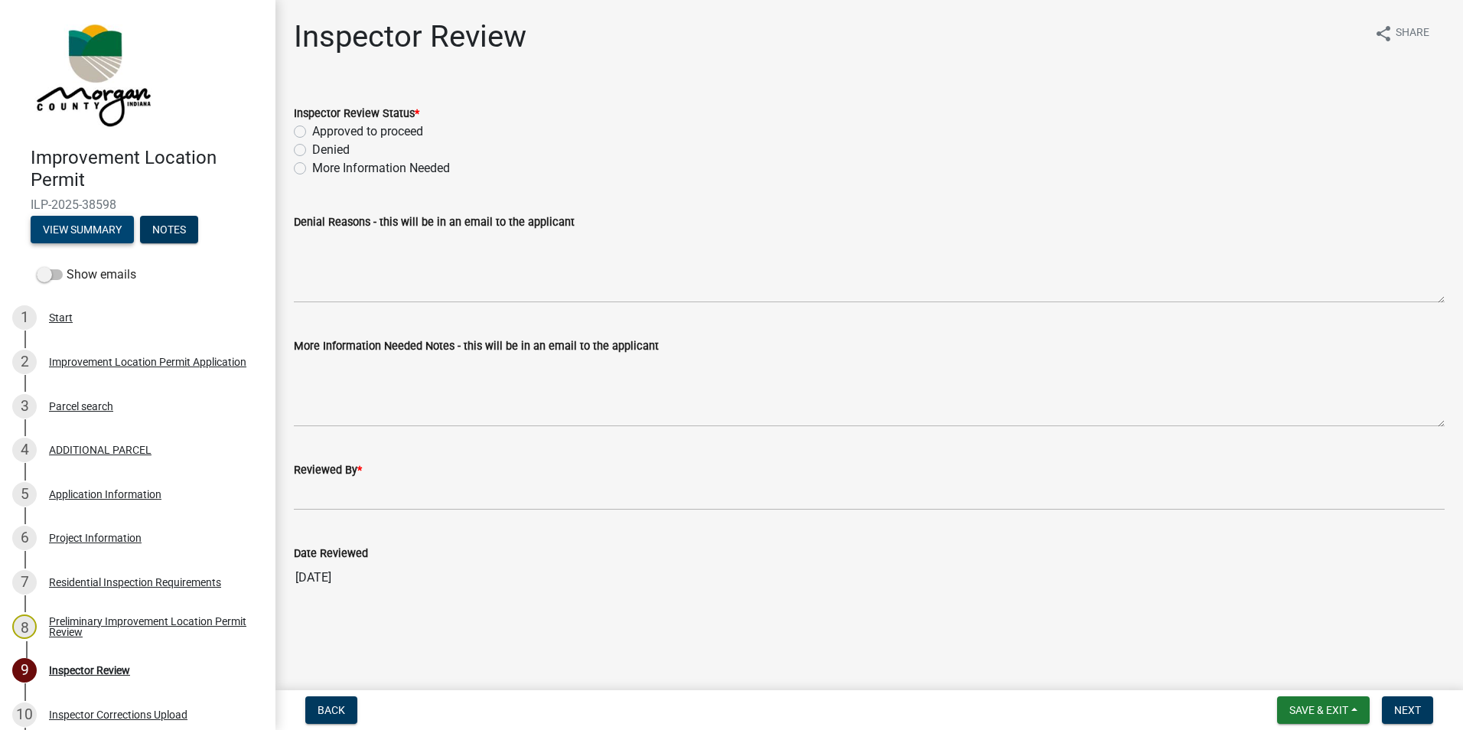
click at [112, 229] on button "View Summary" at bounding box center [82, 230] width 103 height 28
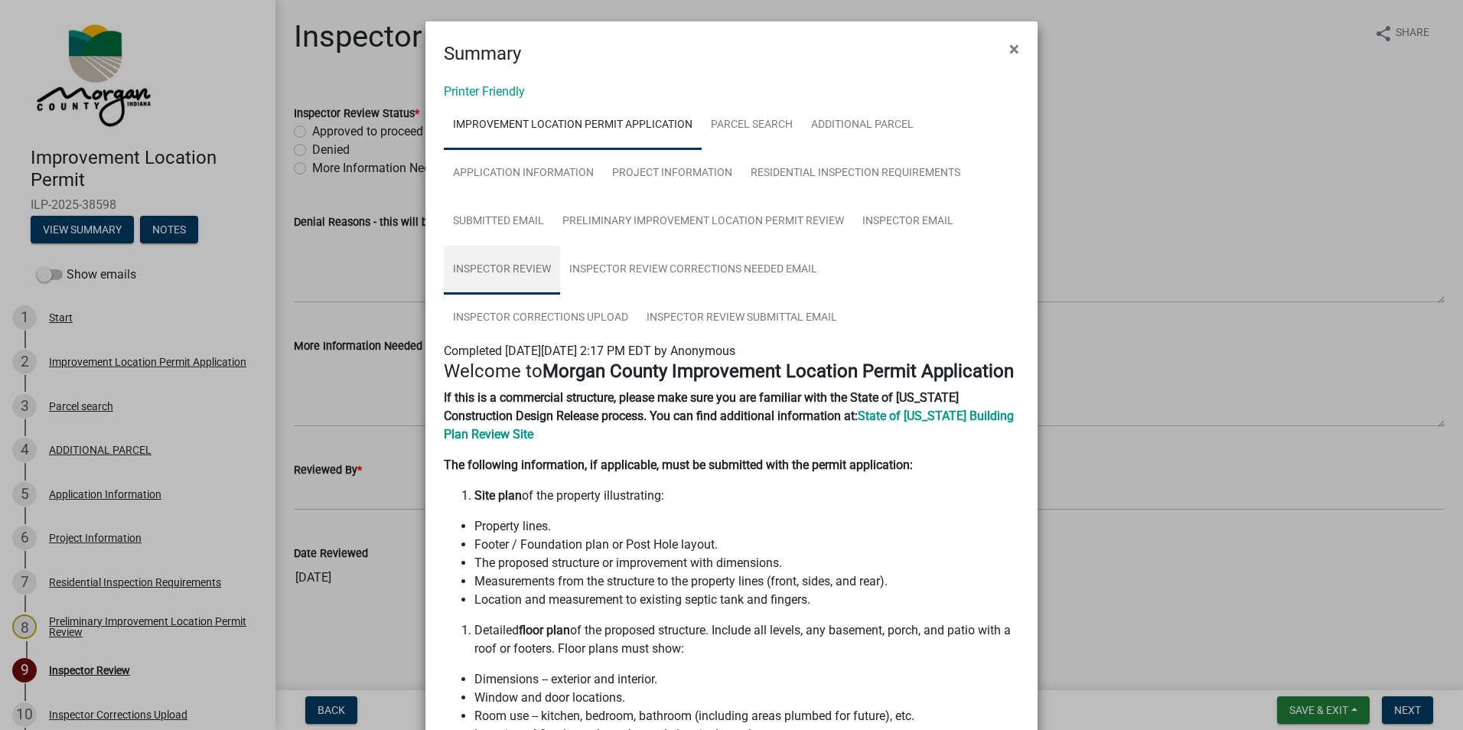
click at [513, 268] on link "Inspector Review" at bounding box center [502, 270] width 116 height 49
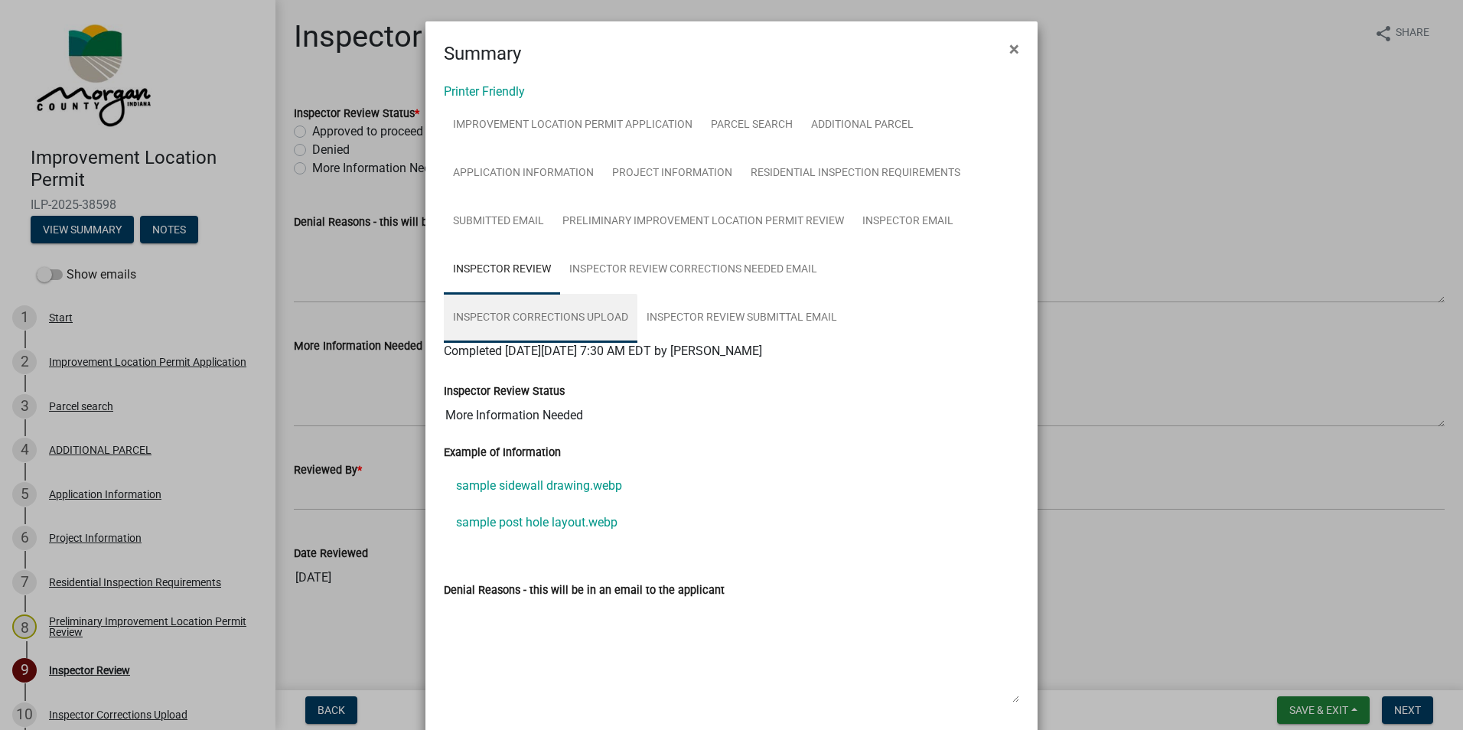
click at [637, 294] on link "Inspector Corrections Upload" at bounding box center [541, 318] width 194 height 49
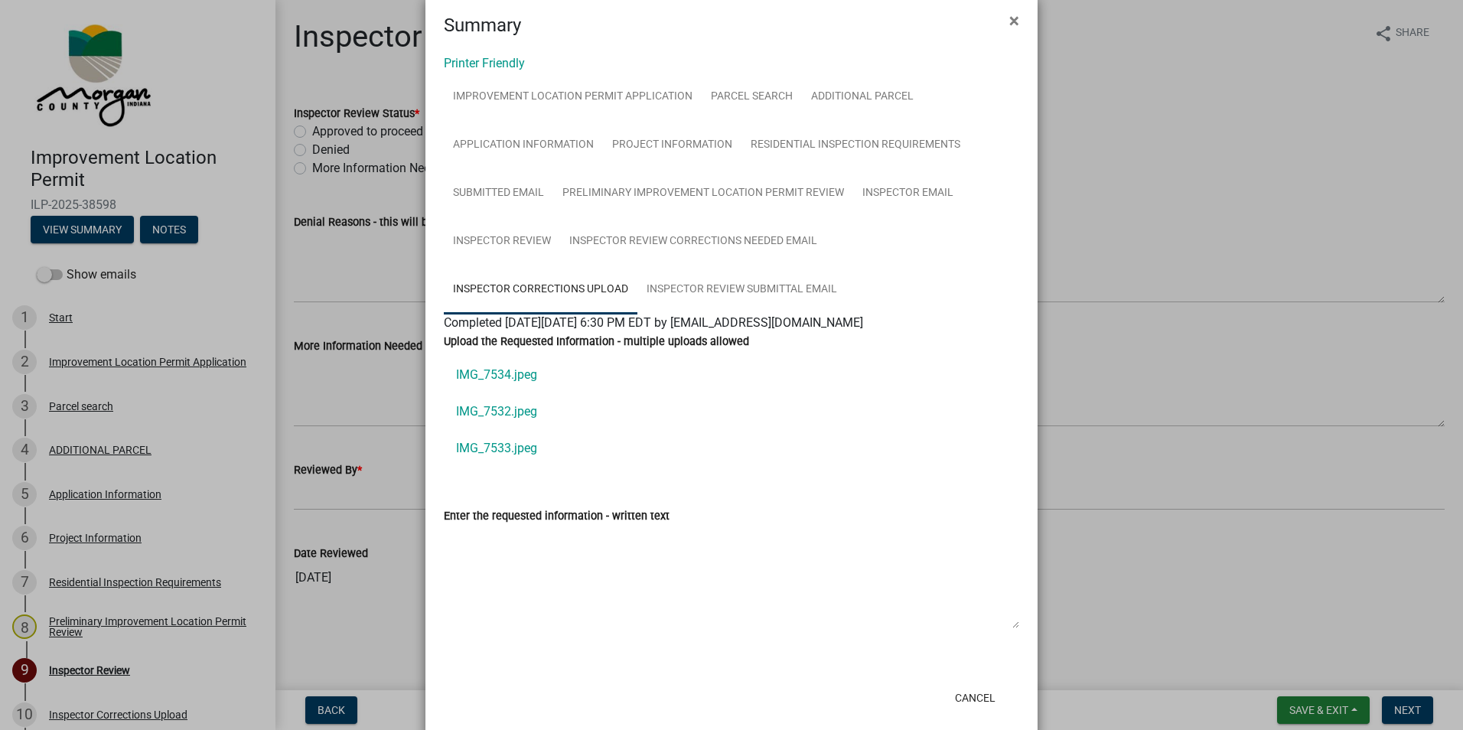
scroll to position [54, 0]
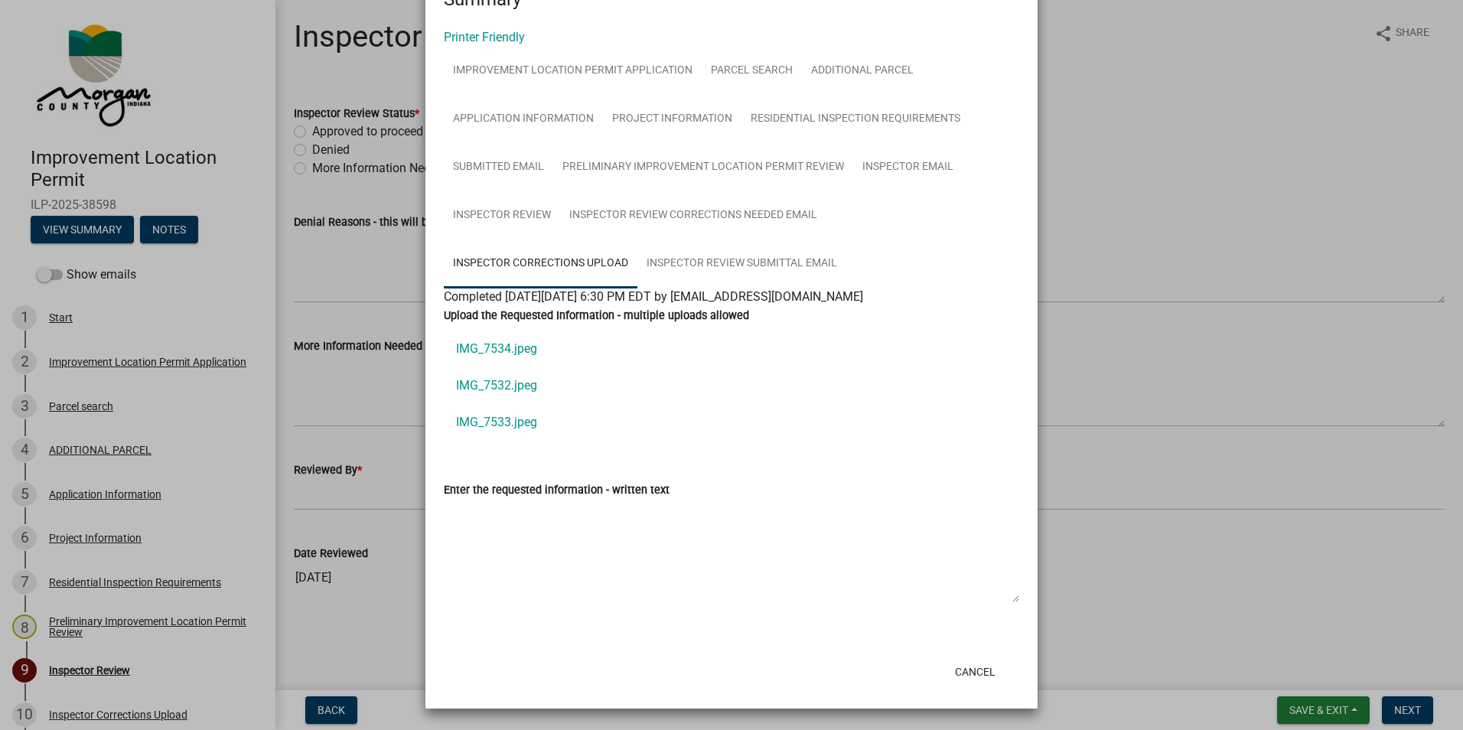
click at [503, 347] on link "IMG_7534.jpeg" at bounding box center [731, 348] width 575 height 37
click at [521, 382] on link "IMG_7532.jpeg" at bounding box center [731, 385] width 575 height 37
click at [511, 422] on link "IMG_7533.jpeg" at bounding box center [731, 422] width 575 height 37
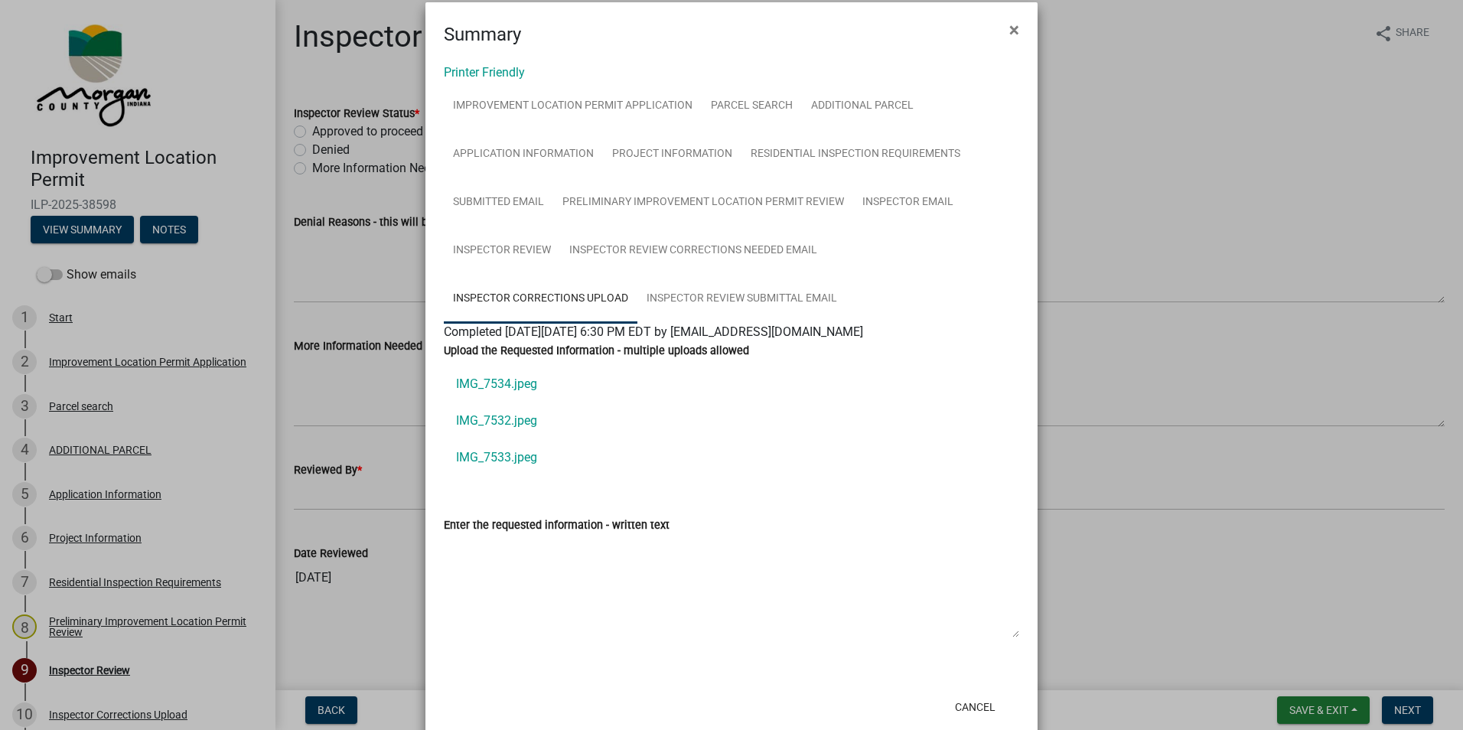
scroll to position [0, 0]
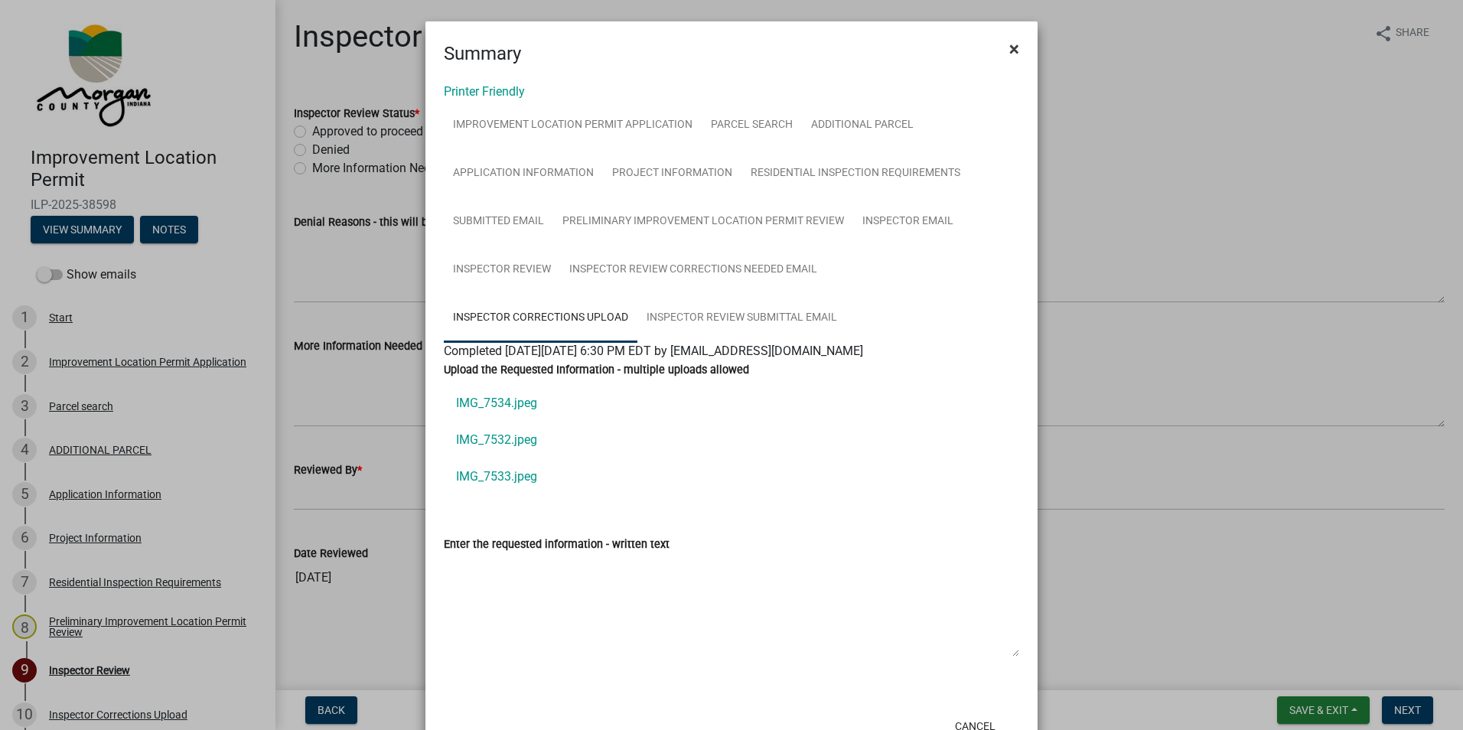
click at [1009, 44] on span "×" at bounding box center [1014, 48] width 10 height 21
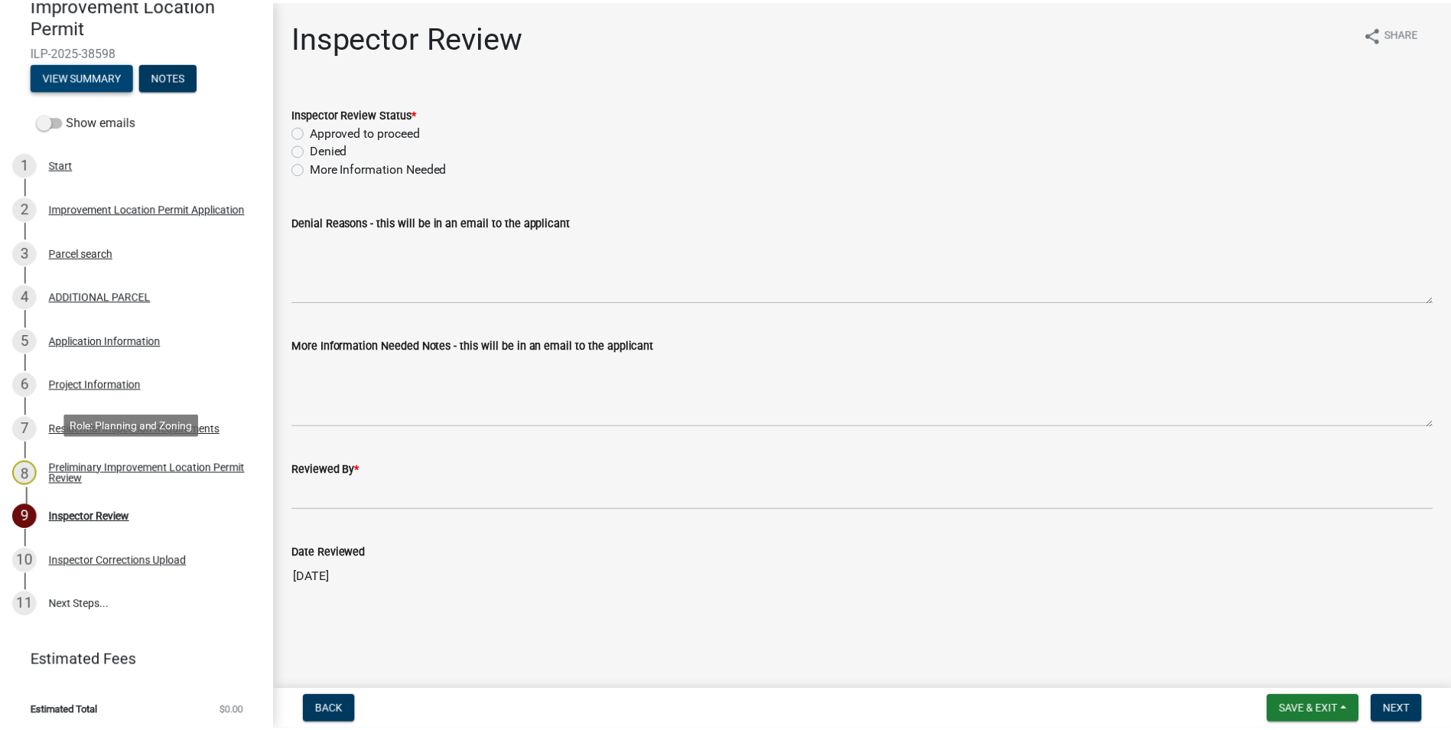
scroll to position [158, 0]
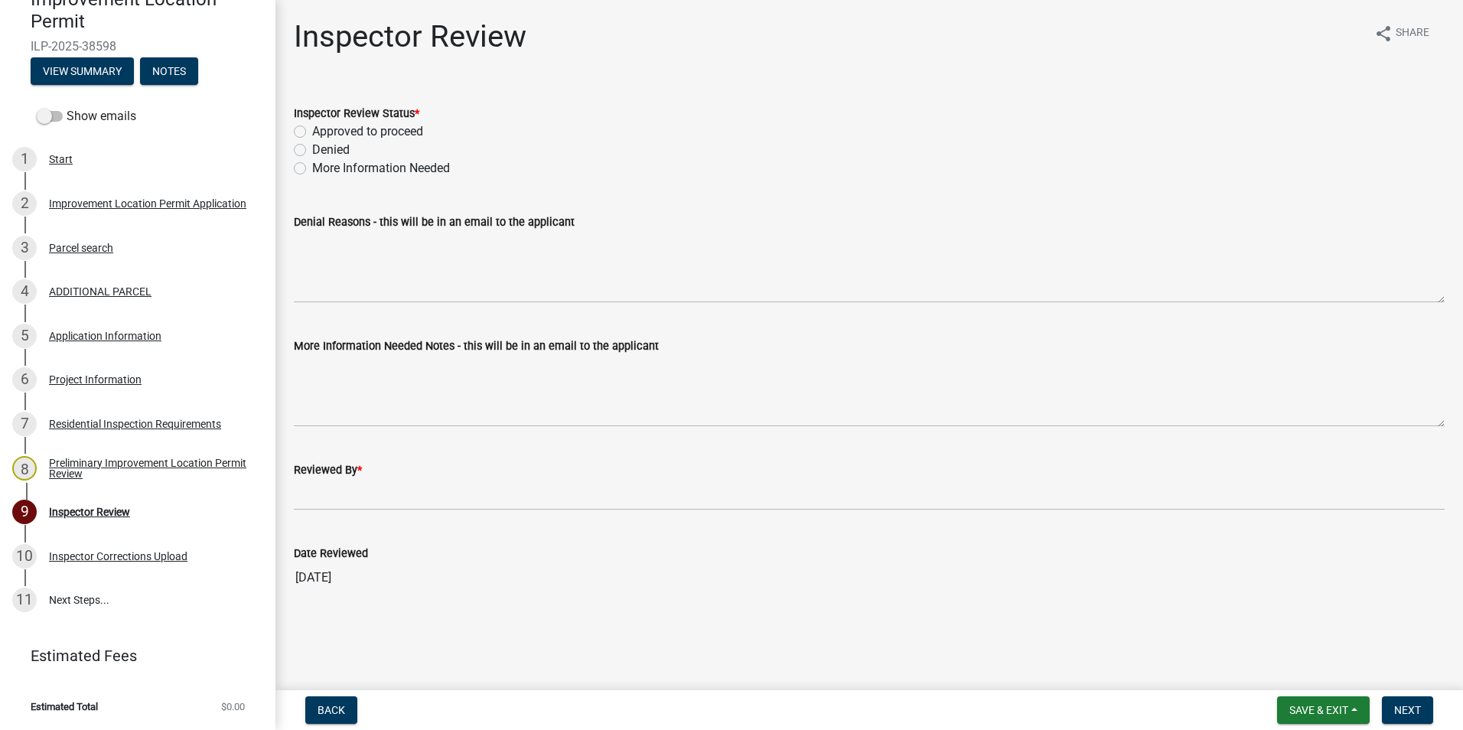
click at [312, 131] on label "Approved to proceed" at bounding box center [367, 131] width 111 height 18
click at [312, 131] on input "Approved to proceed" at bounding box center [317, 127] width 10 height 10
radio input "true"
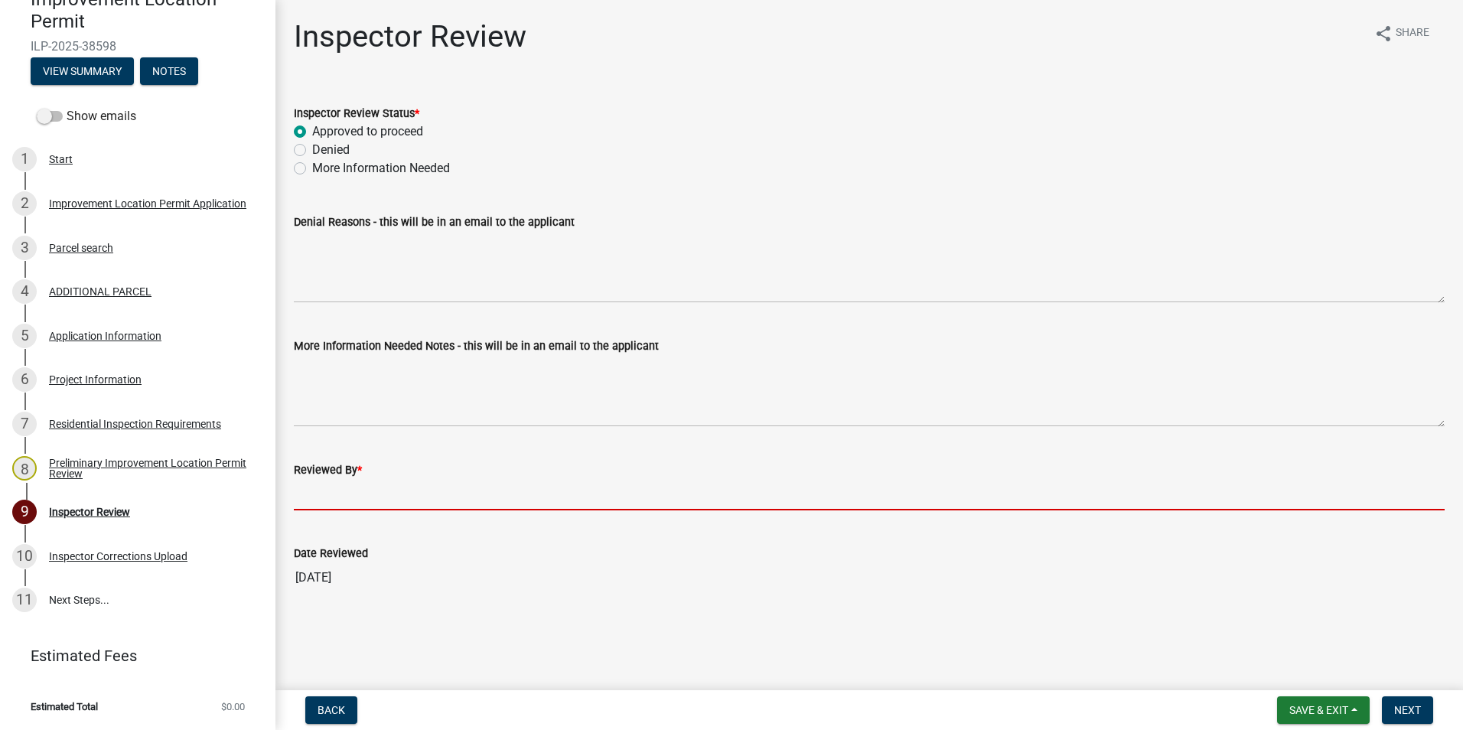
click at [321, 498] on input "Reviewed By *" at bounding box center [869, 494] width 1151 height 31
type input "AFM"
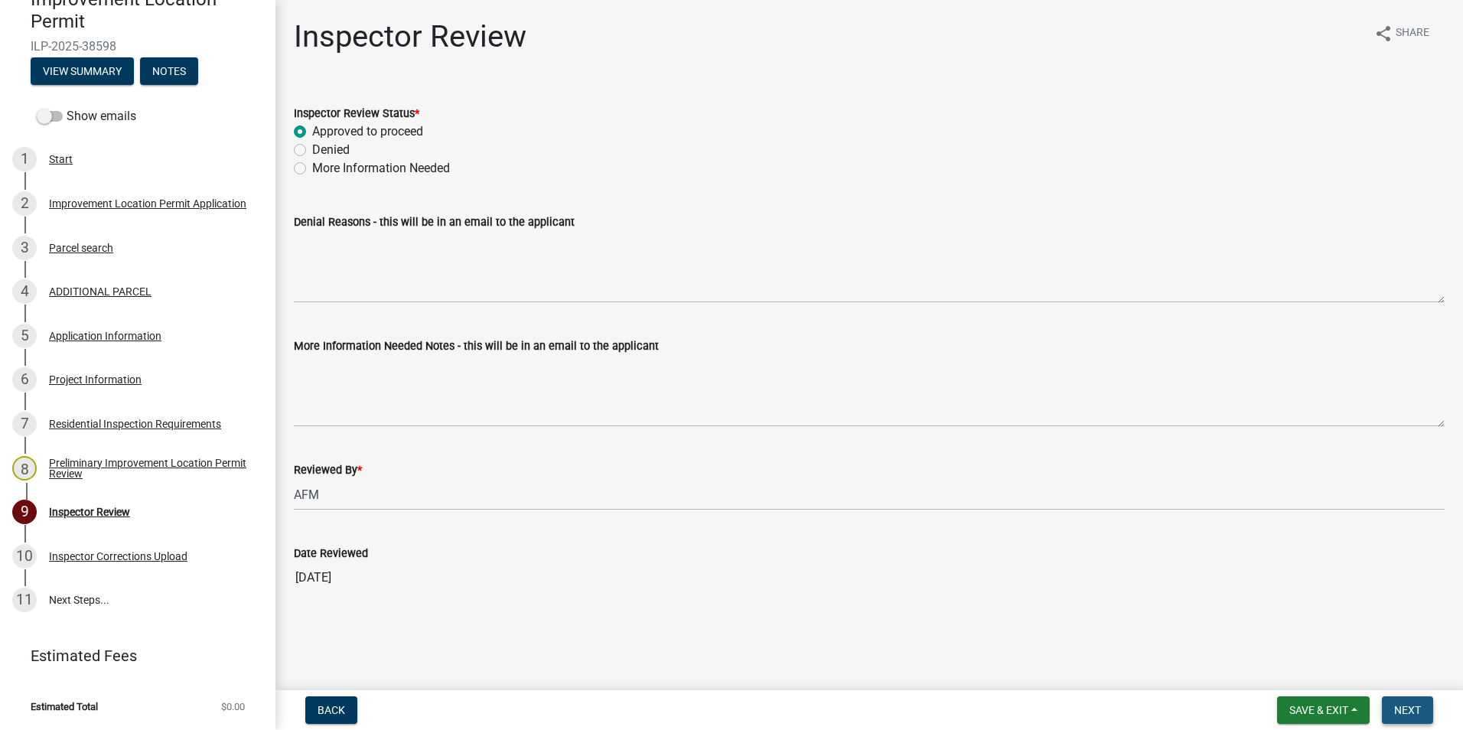
click at [1419, 700] on button "Next" at bounding box center [1407, 710] width 51 height 28
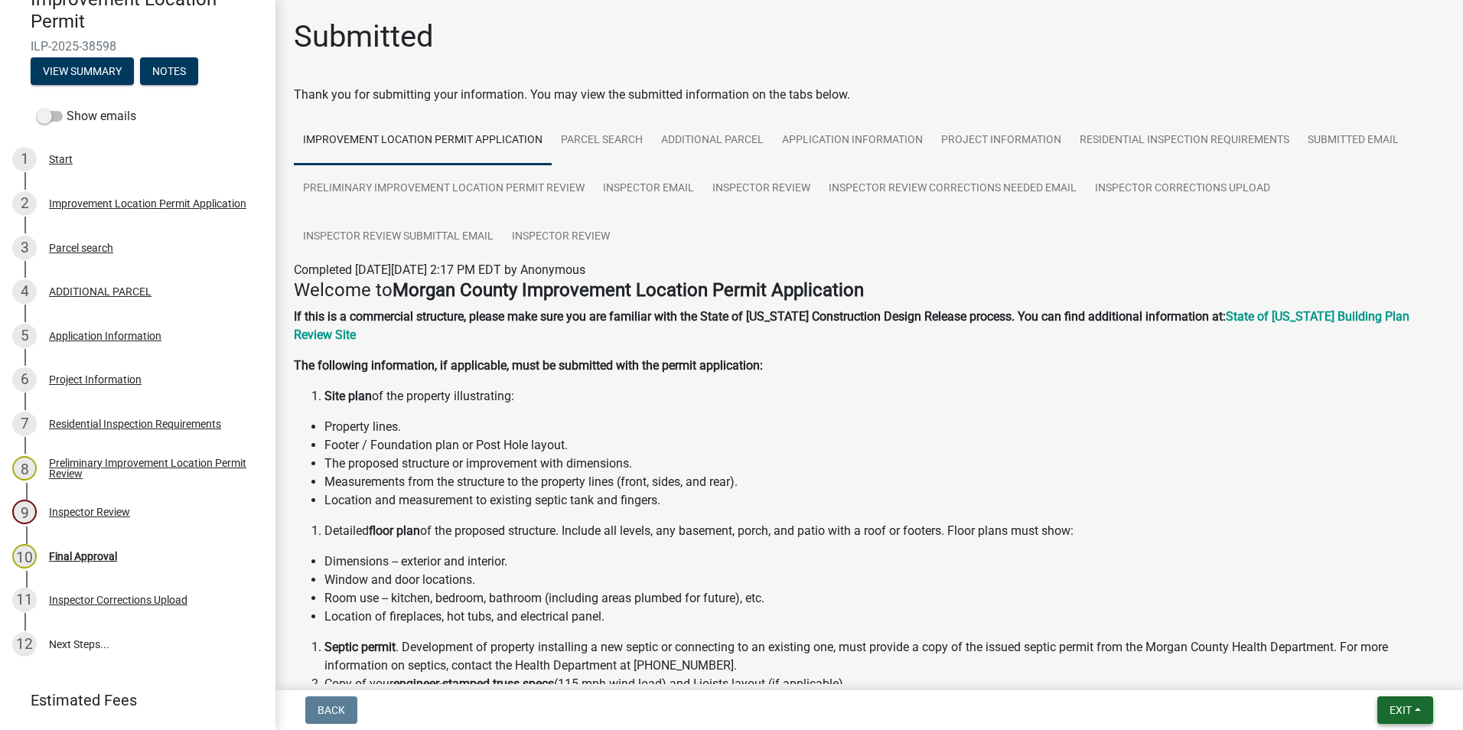
click at [1416, 699] on button "Exit" at bounding box center [1405, 710] width 56 height 28
click at [1370, 672] on button "Save & Exit" at bounding box center [1371, 670] width 122 height 37
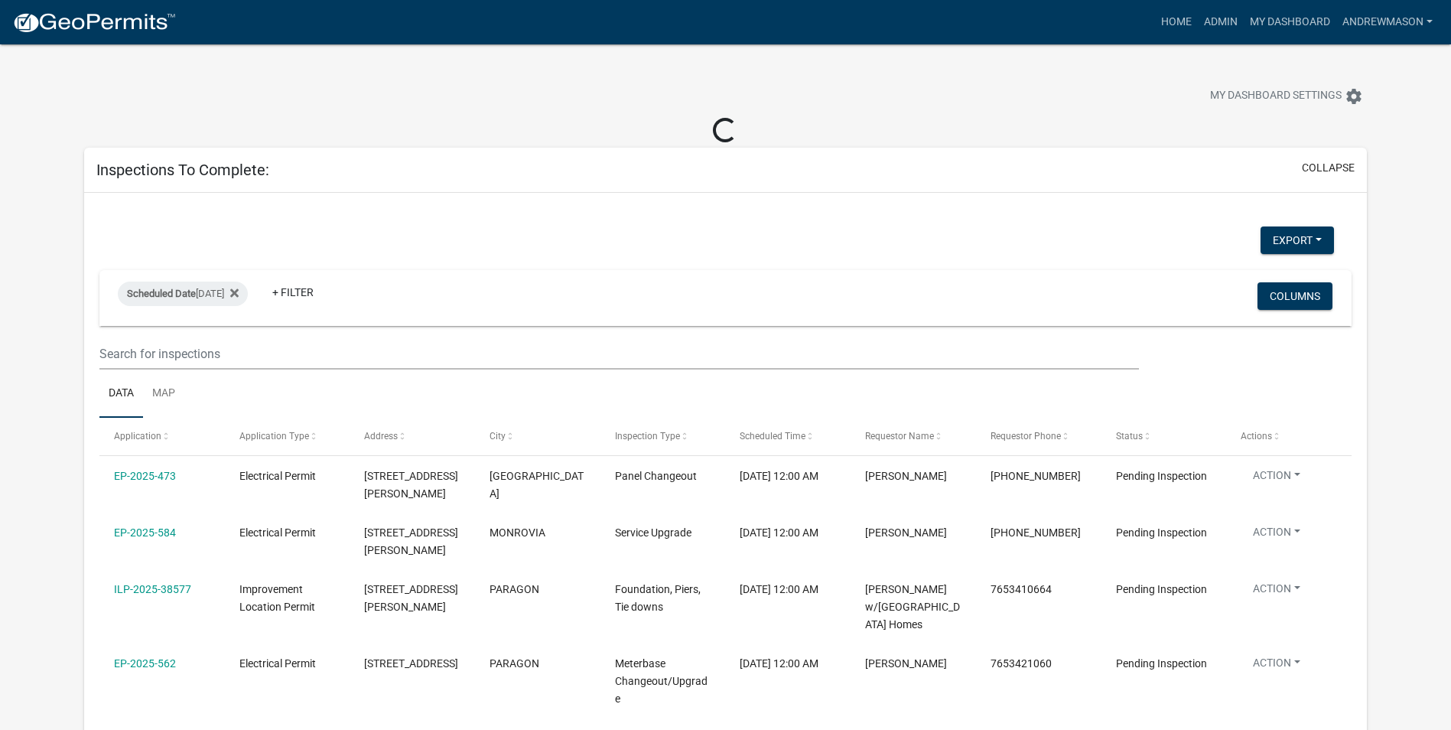
select select "3: 100"
